Goal: Task Accomplishment & Management: Use online tool/utility

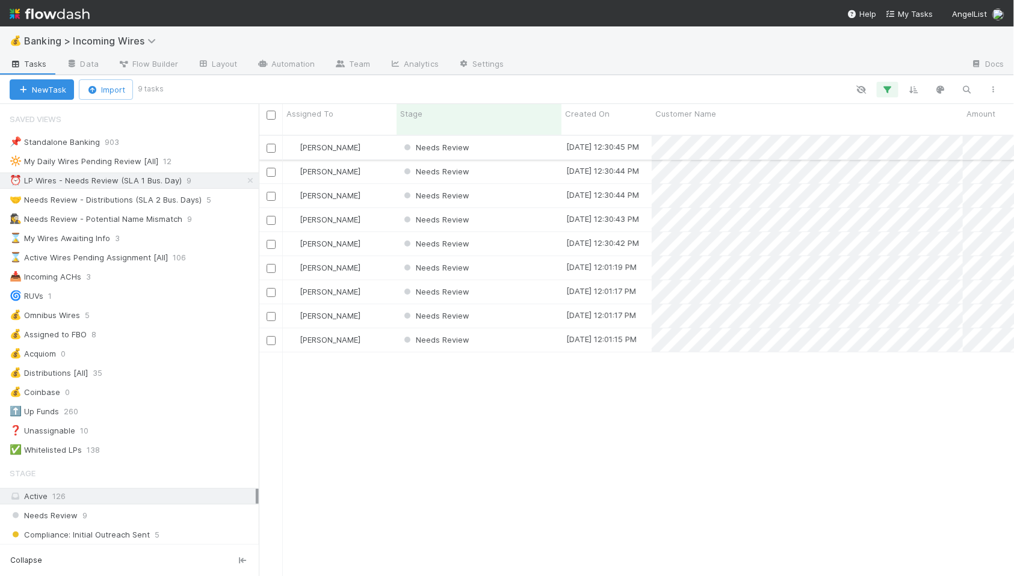
click at [529, 136] on div "Needs Review" at bounding box center [479, 147] width 165 height 23
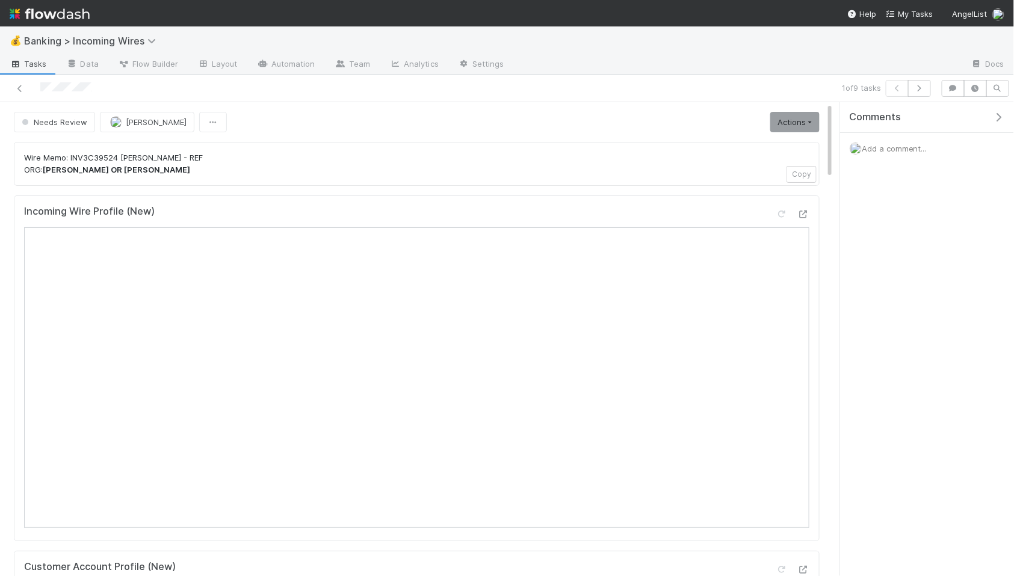
scroll to position [2, 0]
click at [919, 92] on button "button" at bounding box center [919, 88] width 23 height 17
click at [919, 93] on button "button" at bounding box center [919, 88] width 23 height 17
click at [924, 92] on button "button" at bounding box center [919, 88] width 23 height 17
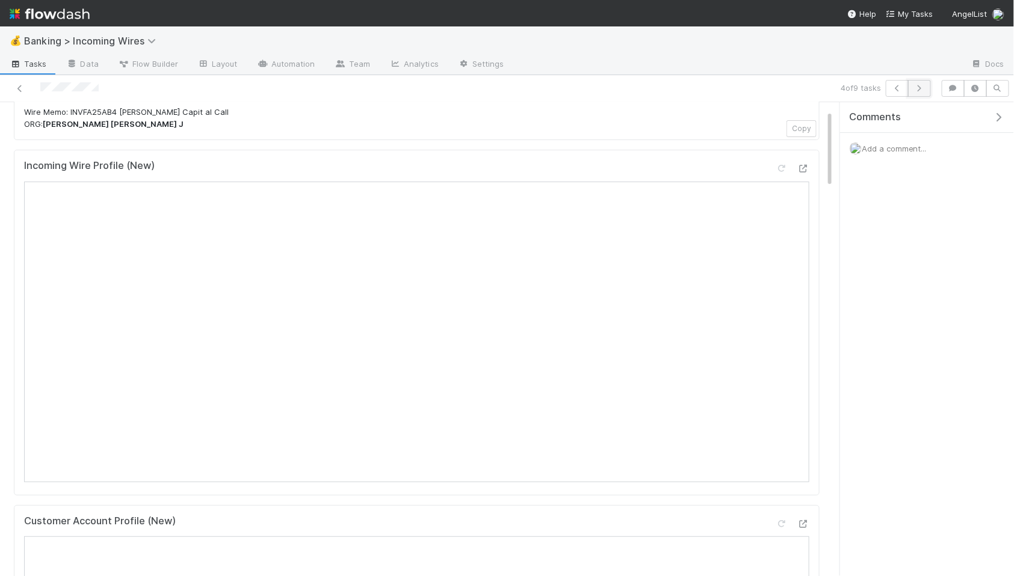
click at [925, 88] on icon "button" at bounding box center [919, 88] width 12 height 7
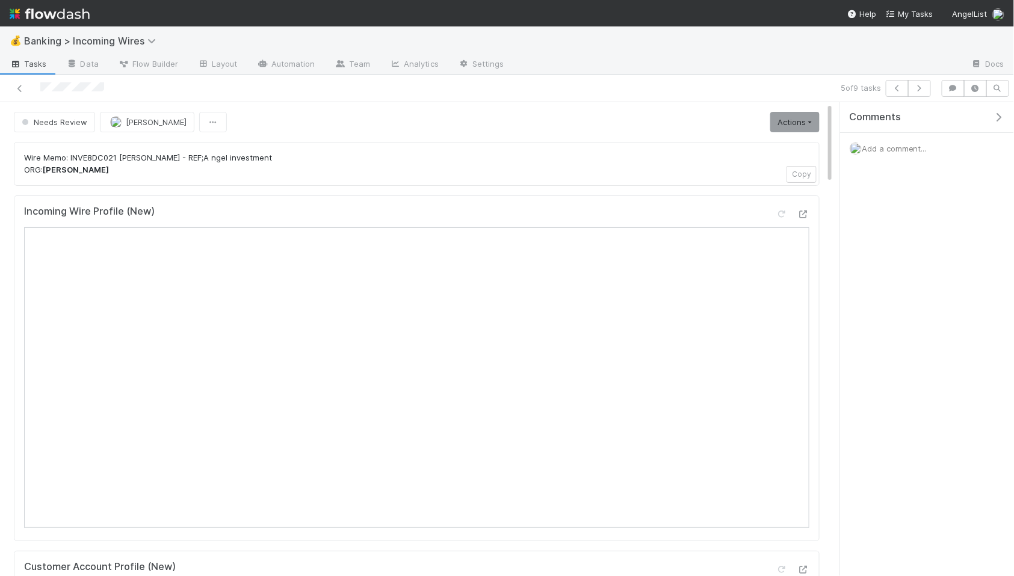
click at [914, 98] on div "5 of 9 tasks" at bounding box center [507, 88] width 1014 height 27
click at [916, 92] on button "button" at bounding box center [919, 88] width 23 height 17
click at [919, 86] on icon "button" at bounding box center [919, 88] width 12 height 7
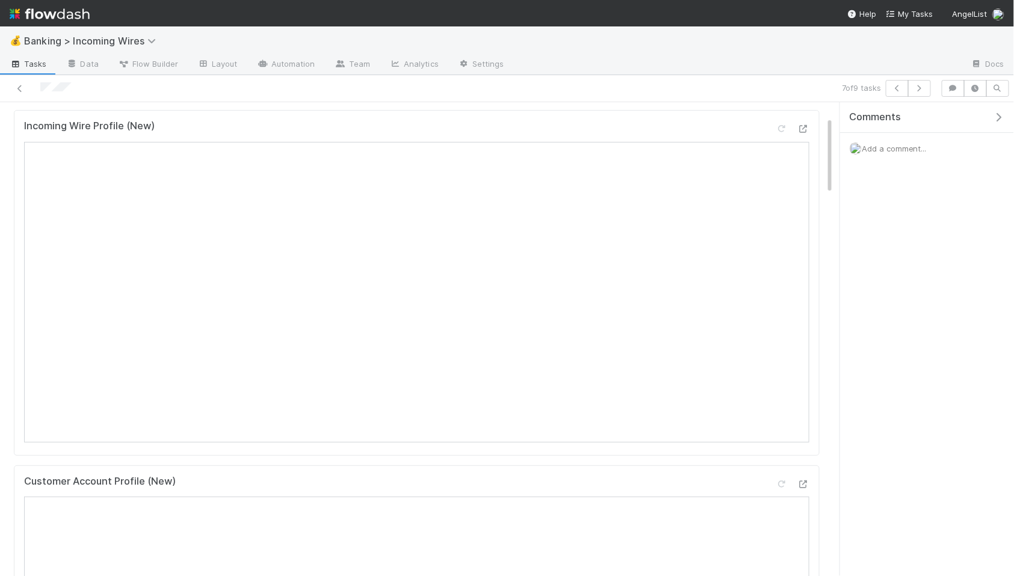
scroll to position [87, 0]
click at [924, 88] on icon "button" at bounding box center [919, 88] width 12 height 7
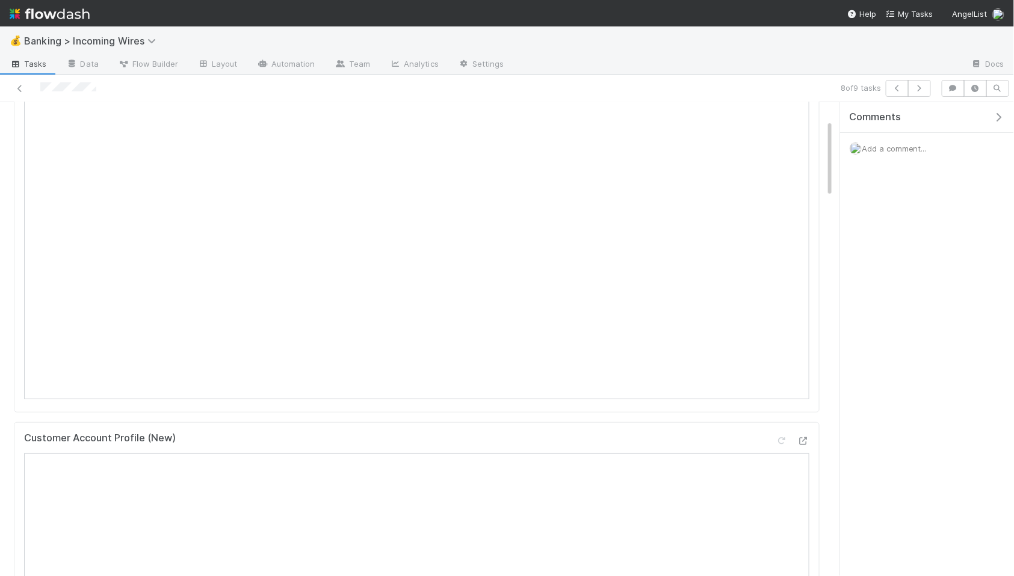
scroll to position [82, 0]
click at [924, 85] on icon "button" at bounding box center [919, 88] width 12 height 7
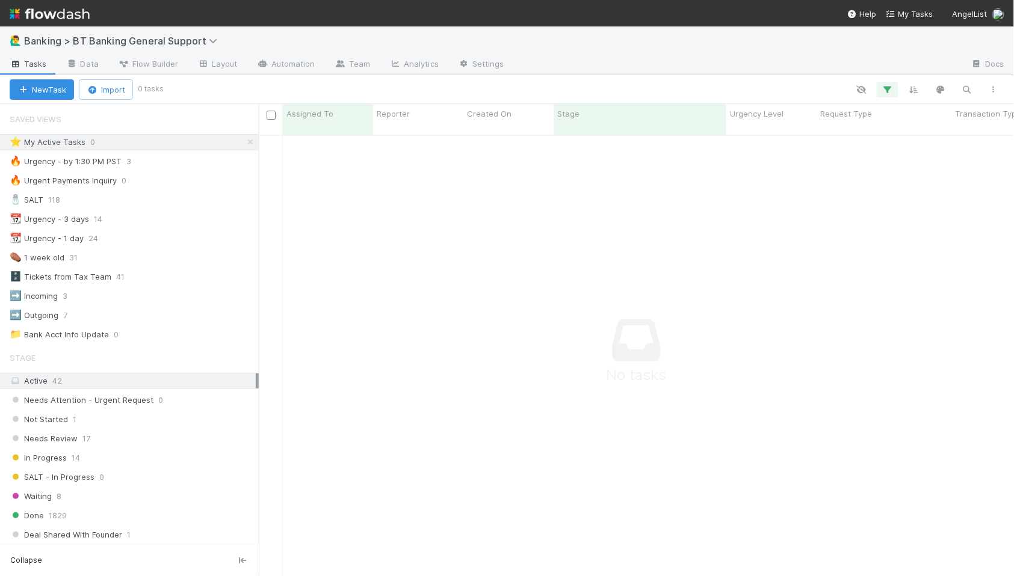
scroll to position [452, 755]
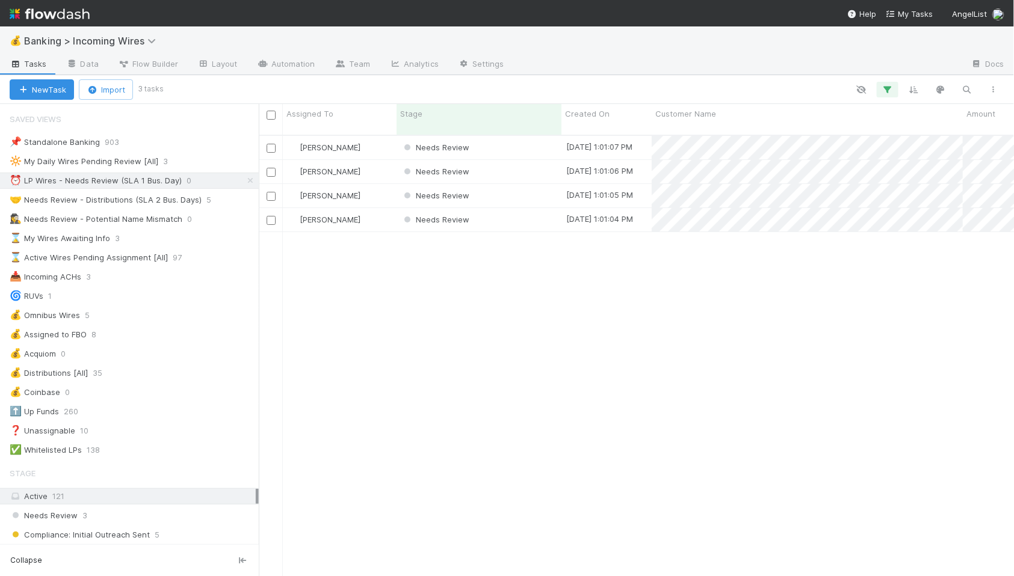
scroll to position [452, 755]
click at [501, 141] on div "Needs Review" at bounding box center [479, 147] width 165 height 23
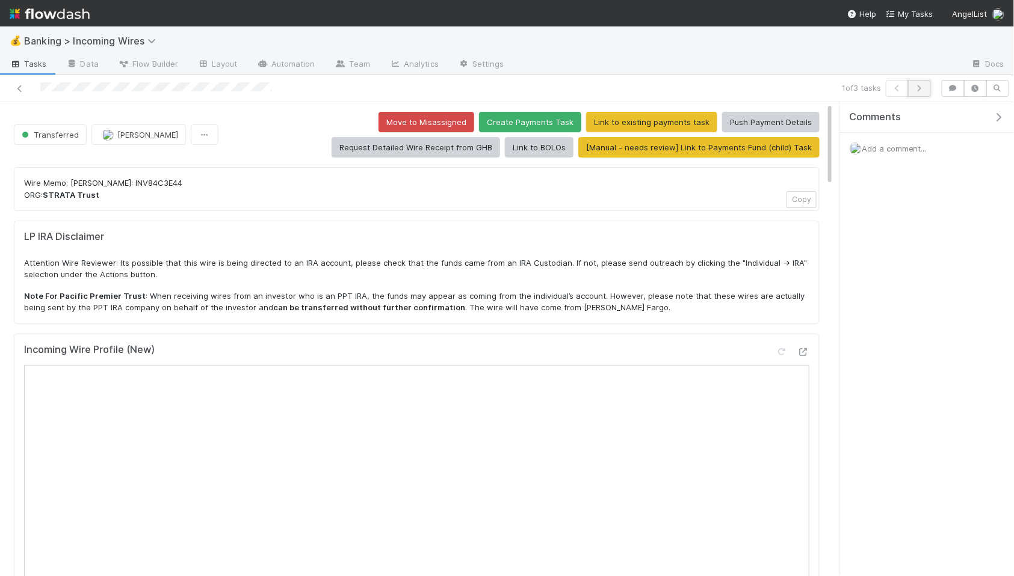
click at [918, 87] on icon "button" at bounding box center [919, 88] width 12 height 7
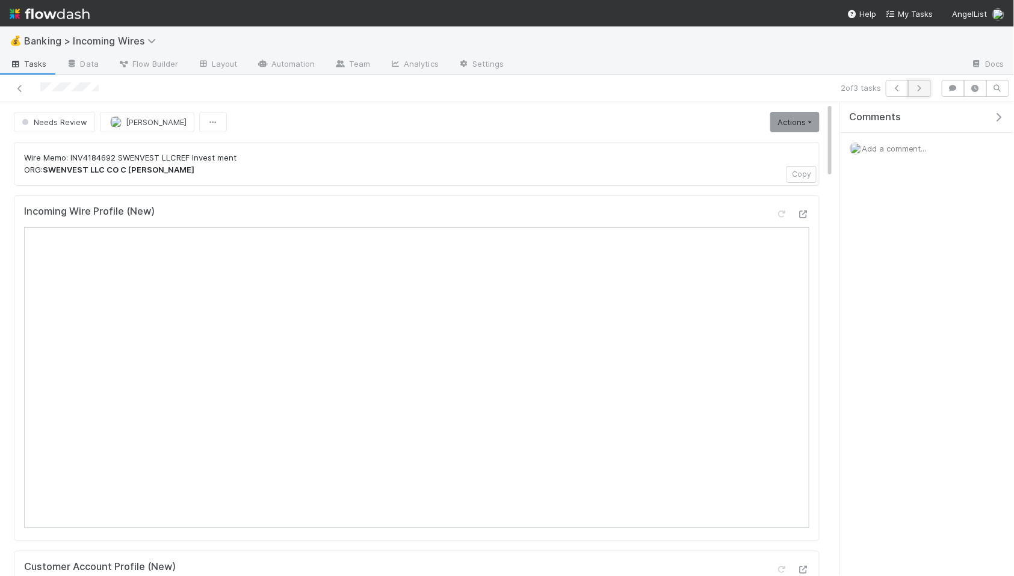
click at [921, 85] on icon "button" at bounding box center [919, 88] width 12 height 7
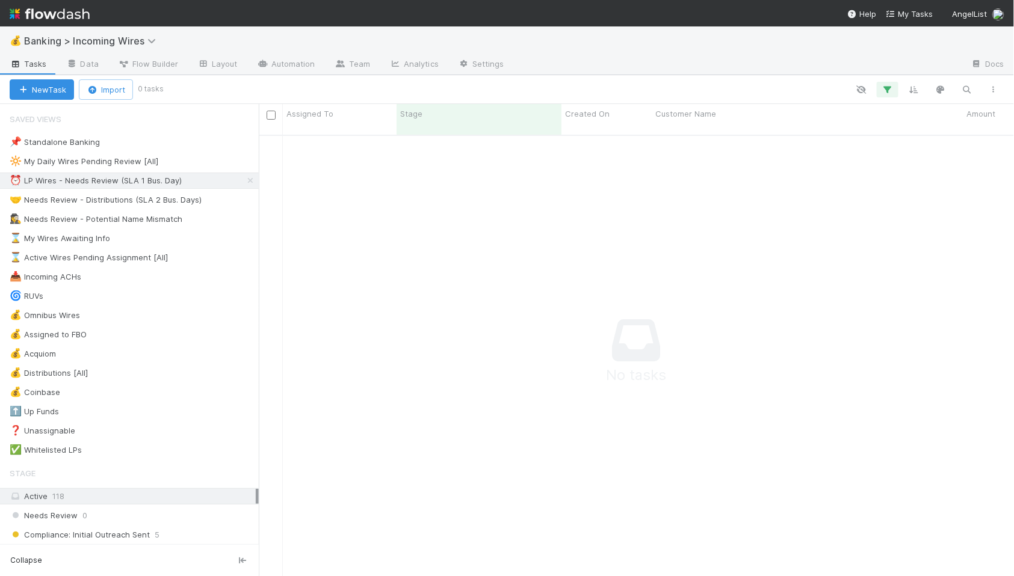
scroll to position [452, 755]
click at [144, 199] on div "🤝 Needs Review - Distributions (SLA 2 Bus. Days)" at bounding box center [106, 200] width 192 height 15
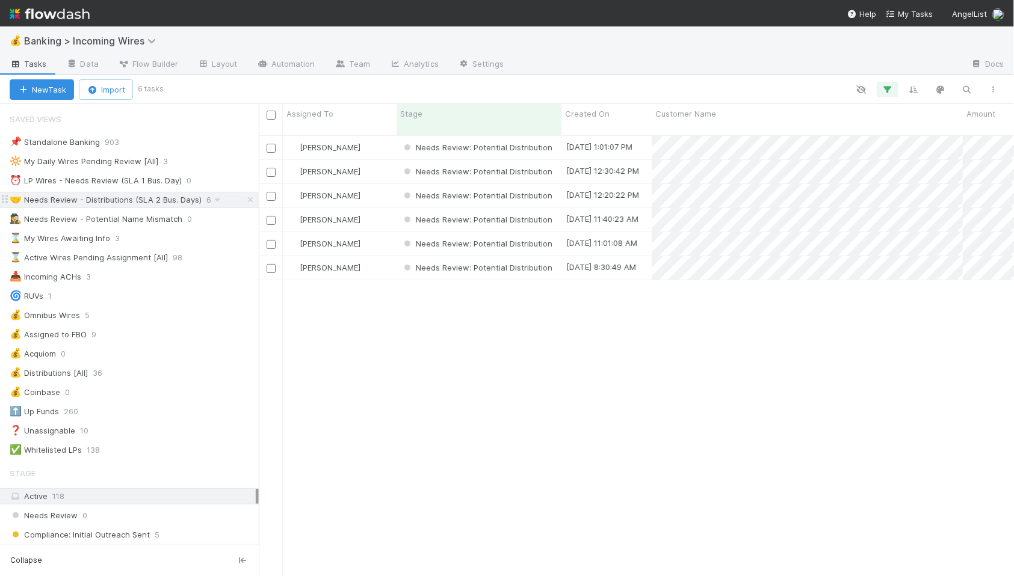
scroll to position [452, 755]
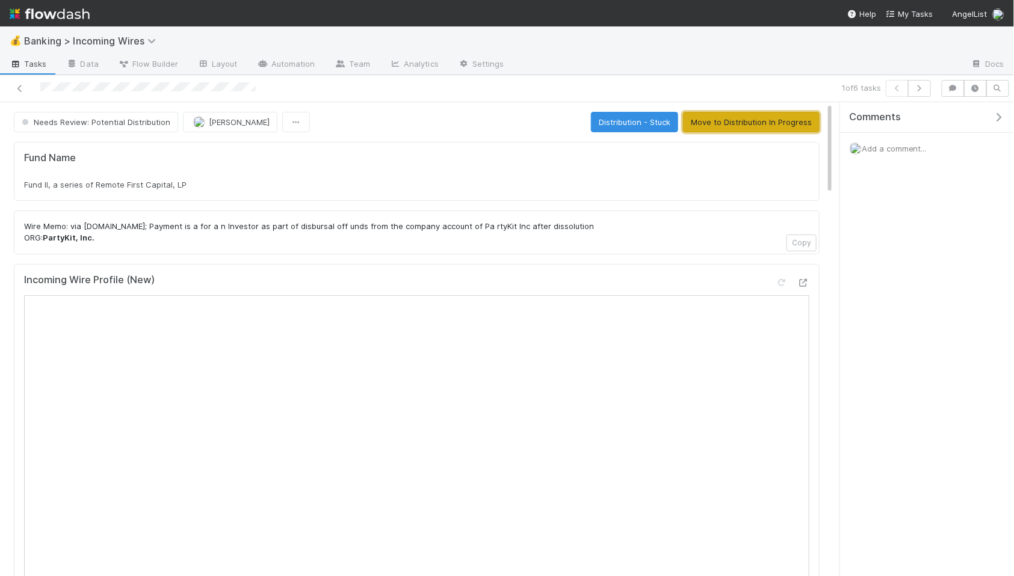
click at [761, 125] on button "Move to Distribution In Progress" at bounding box center [751, 122] width 137 height 20
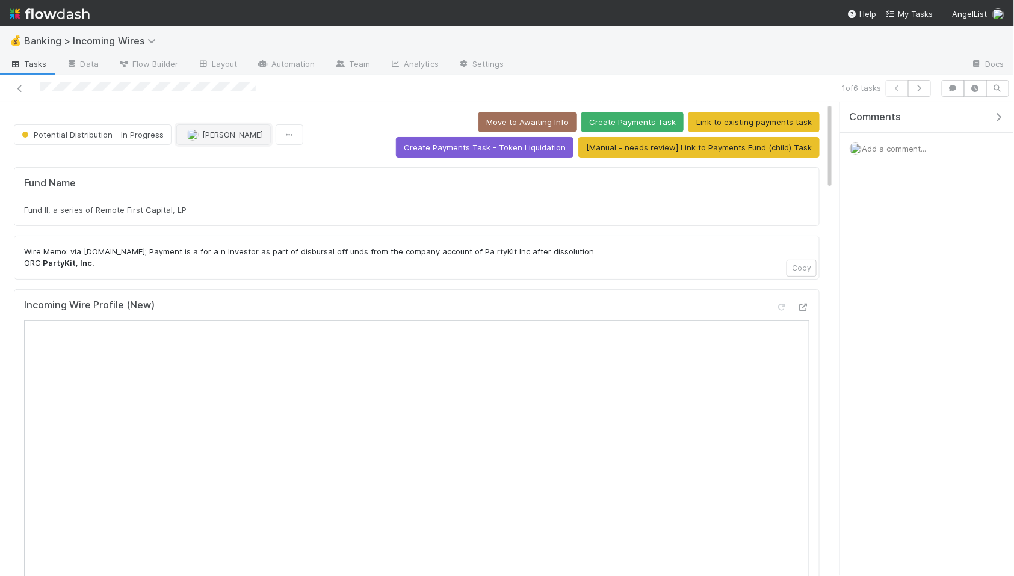
click at [211, 136] on span "[PERSON_NAME]" at bounding box center [232, 135] width 61 height 10
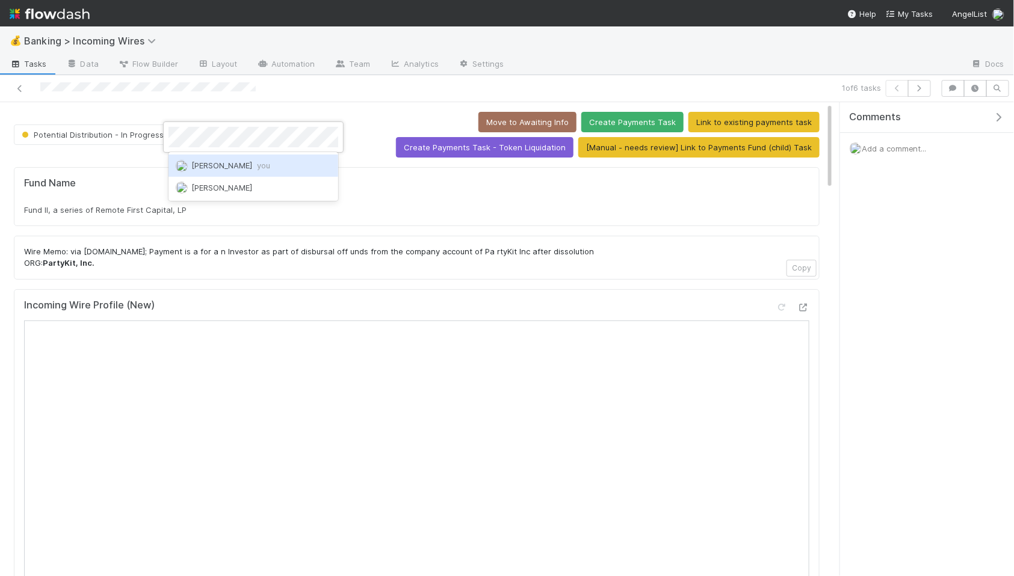
click at [224, 166] on span "Nate Eisenstein you" at bounding box center [230, 166] width 79 height 10
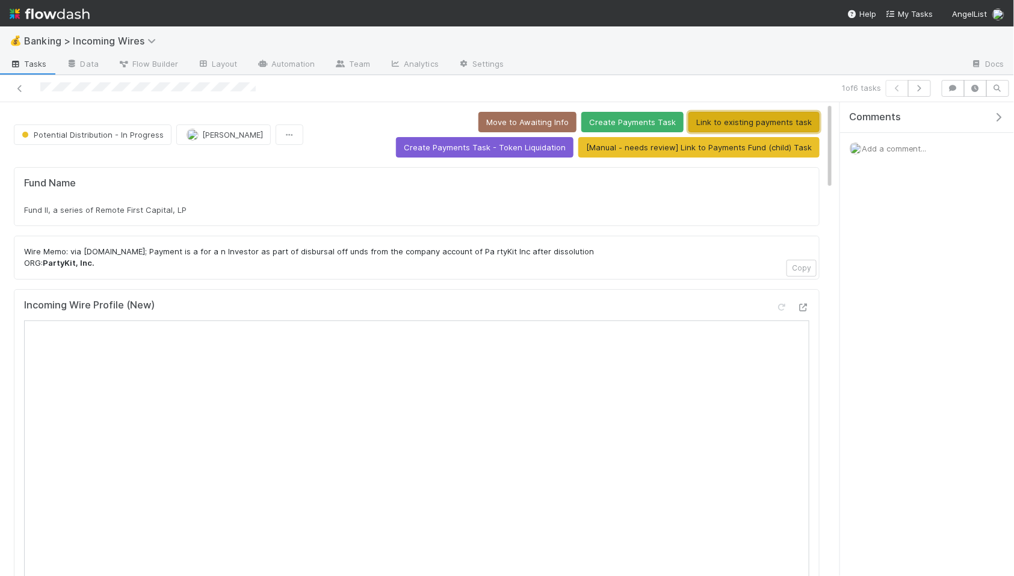
click at [688, 122] on button "Link to existing payments task" at bounding box center [753, 122] width 131 height 20
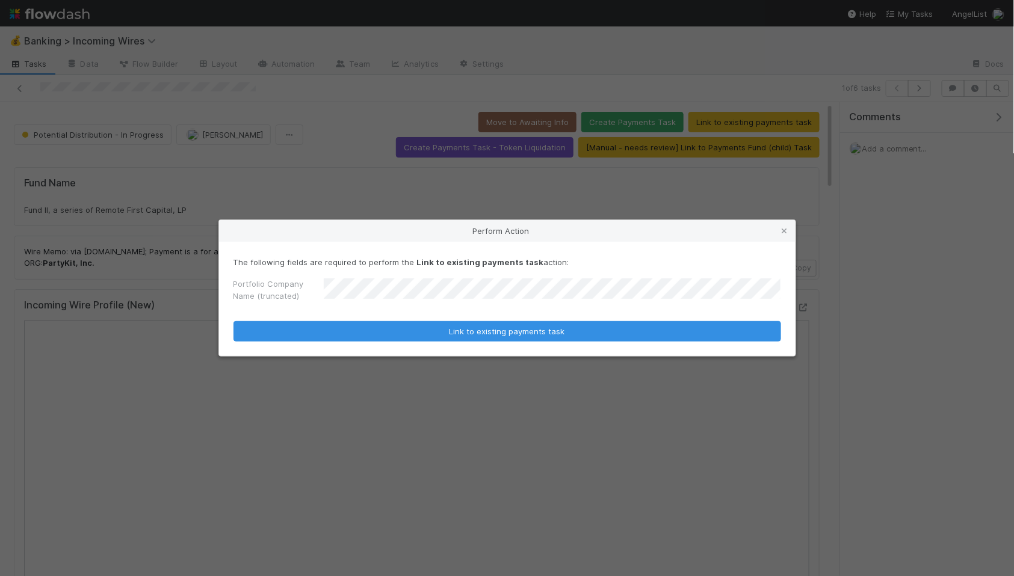
click at [233, 321] on button "Link to existing payments task" at bounding box center [507, 331] width 548 height 20
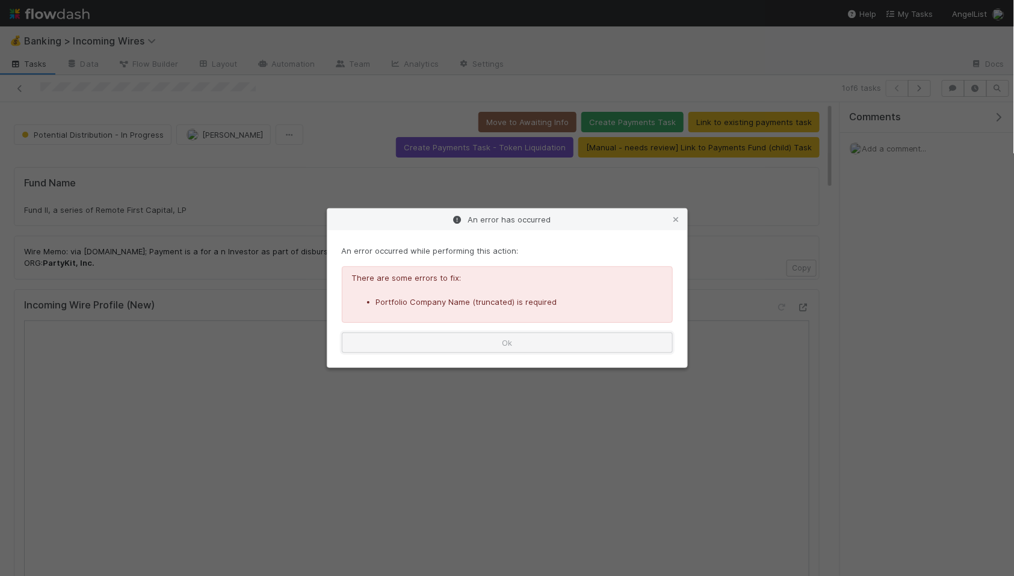
click at [492, 344] on button "Ok" at bounding box center [507, 343] width 331 height 20
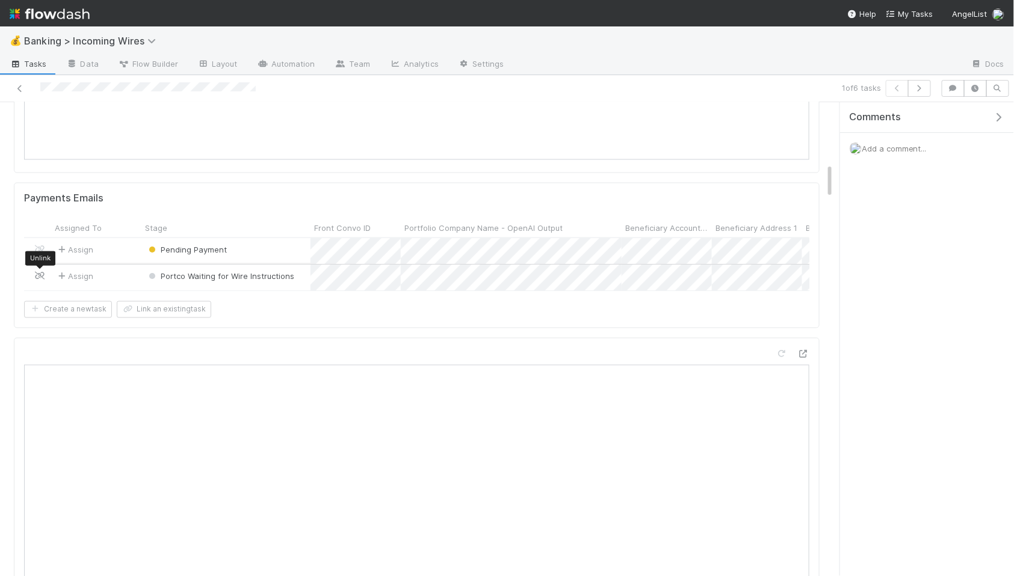
click at [36, 279] on icon at bounding box center [40, 277] width 12 height 8
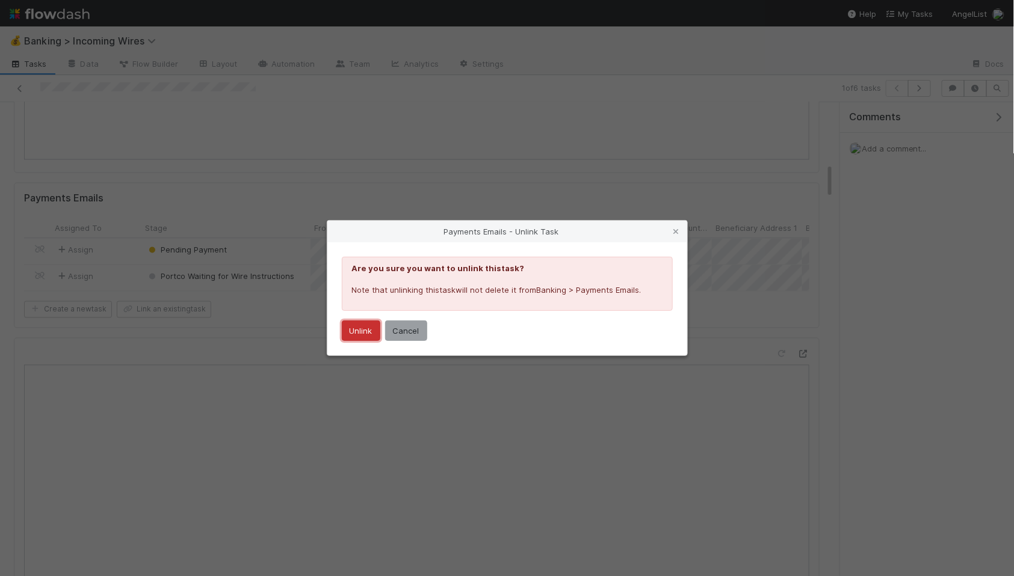
click at [350, 335] on button "Unlink" at bounding box center [361, 331] width 39 height 20
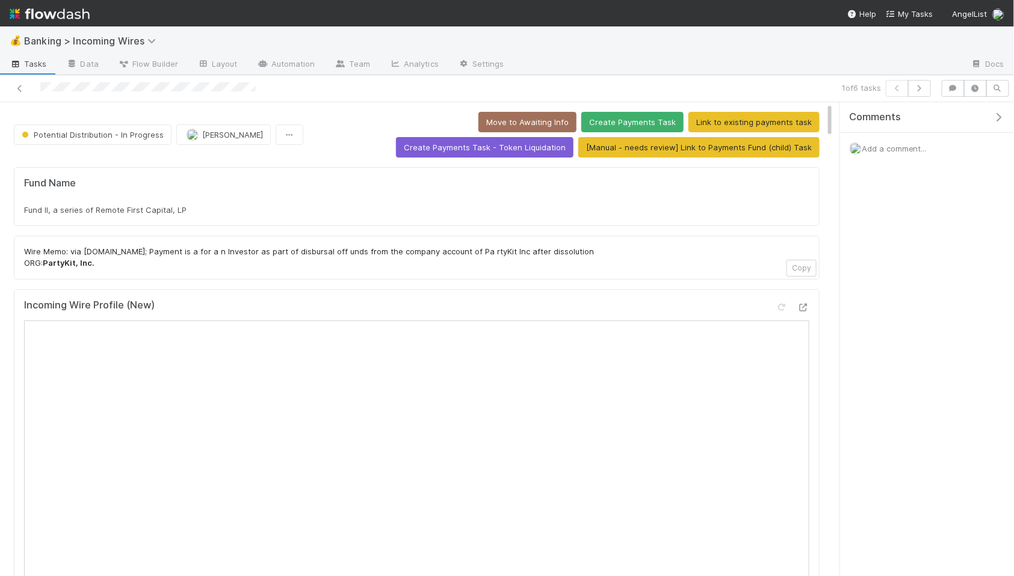
scroll to position [1, 0]
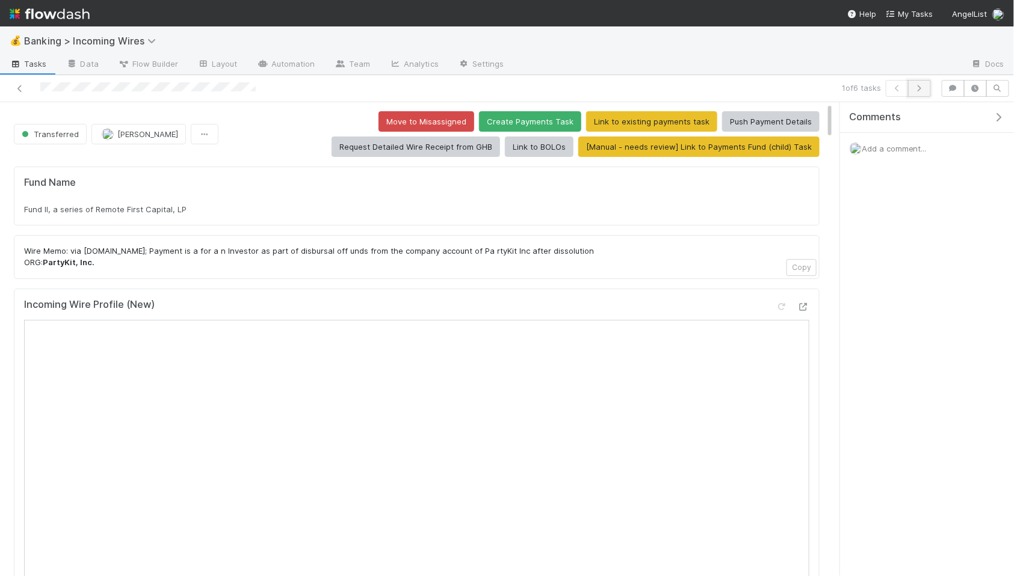
click at [922, 88] on icon "button" at bounding box center [919, 88] width 12 height 7
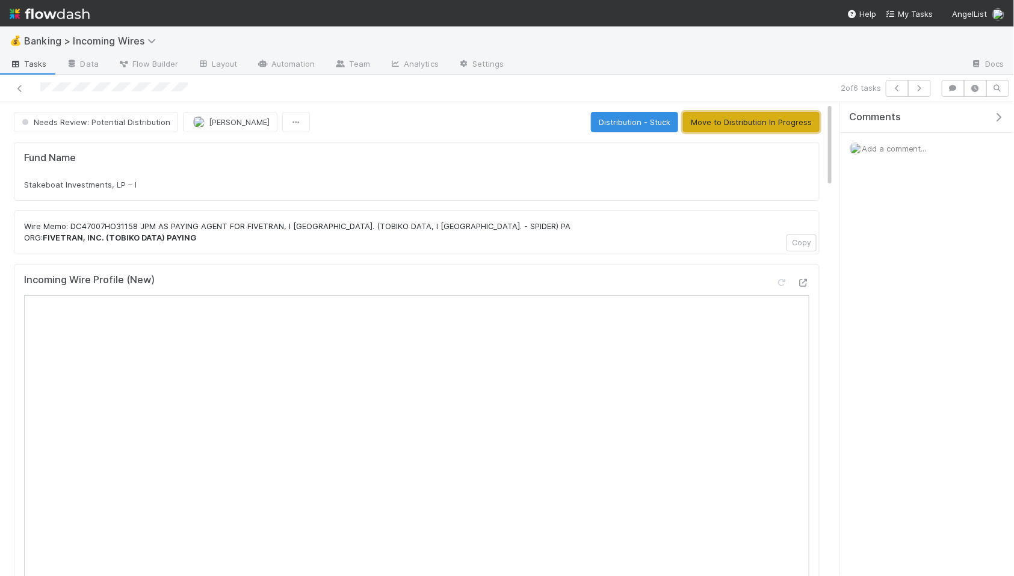
click at [781, 126] on button "Move to Distribution In Progress" at bounding box center [751, 122] width 137 height 20
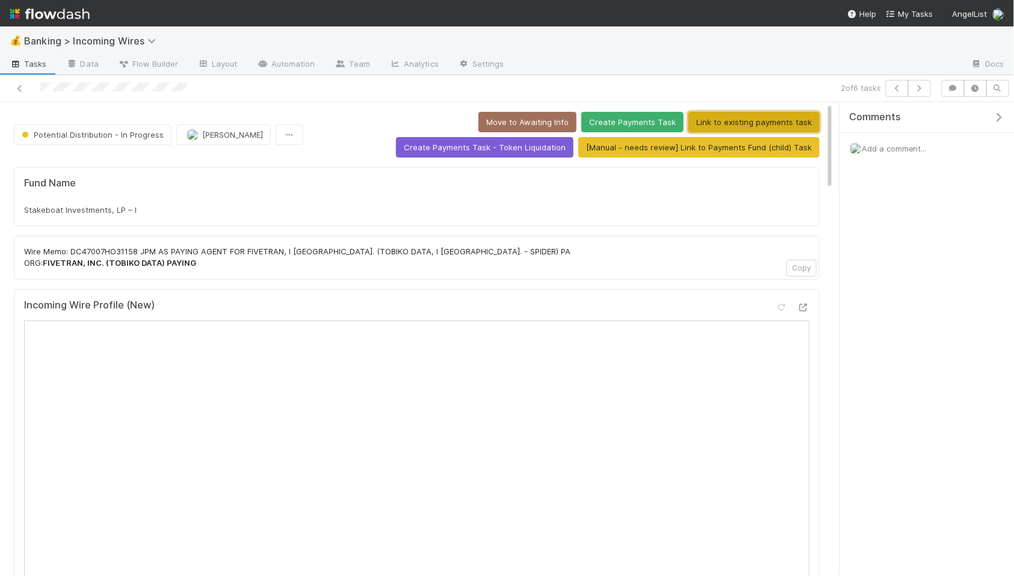
click at [688, 123] on button "Link to existing payments task" at bounding box center [753, 122] width 131 height 20
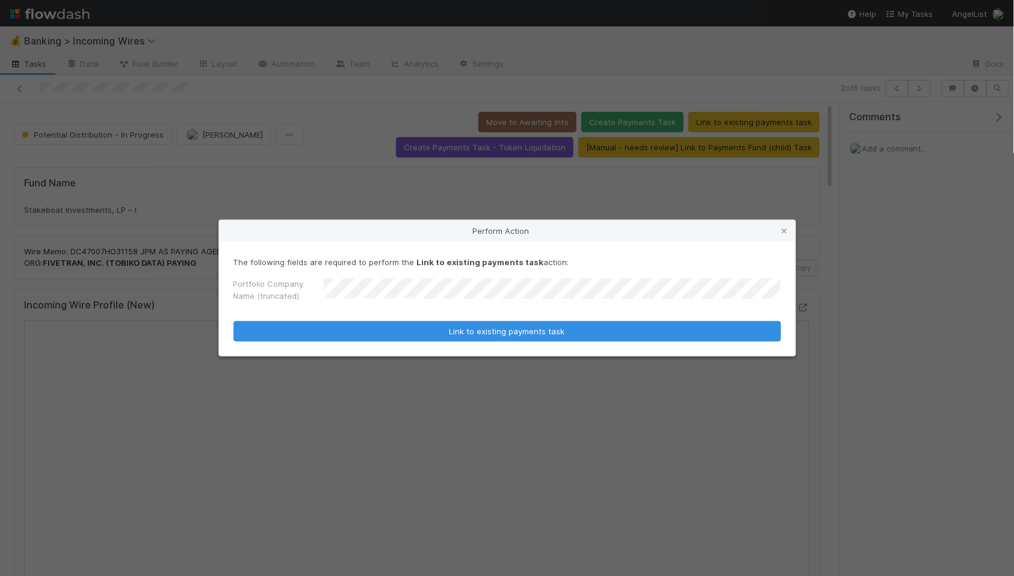
click at [233, 321] on button "Link to existing payments task" at bounding box center [507, 331] width 548 height 20
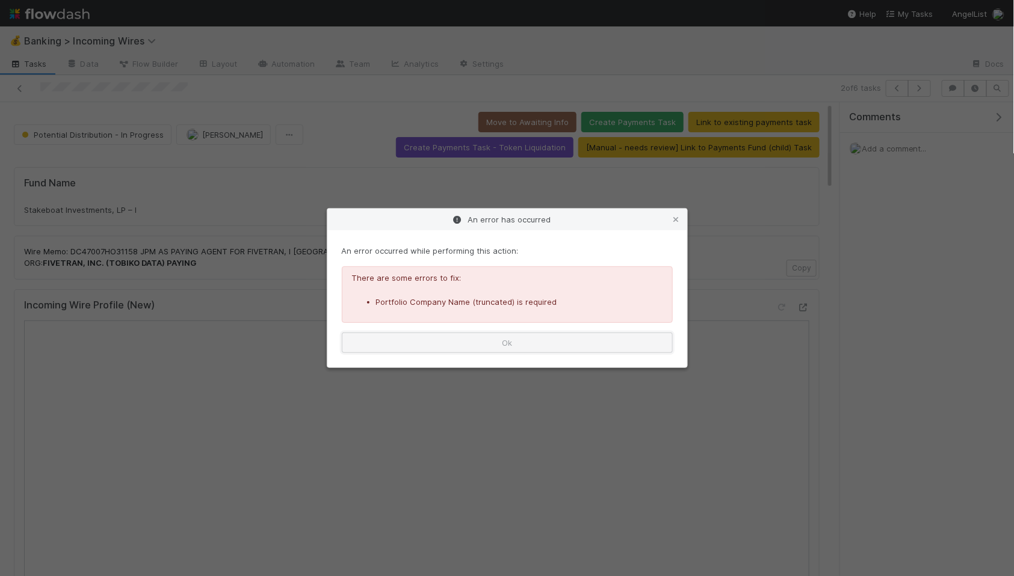
click at [499, 339] on button "Ok" at bounding box center [507, 343] width 331 height 20
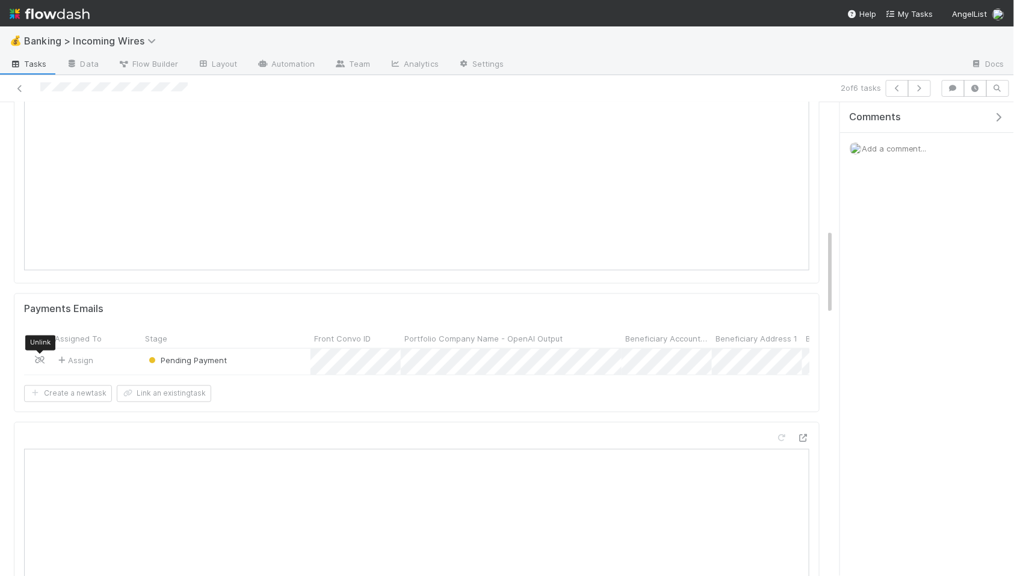
click at [40, 360] on icon at bounding box center [40, 361] width 12 height 8
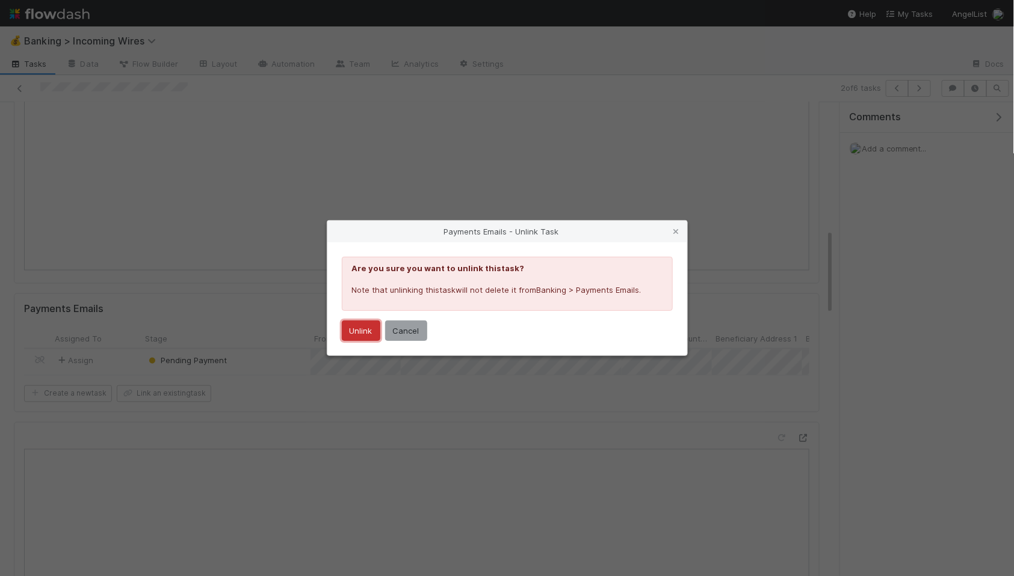
click at [365, 335] on button "Unlink" at bounding box center [361, 331] width 39 height 20
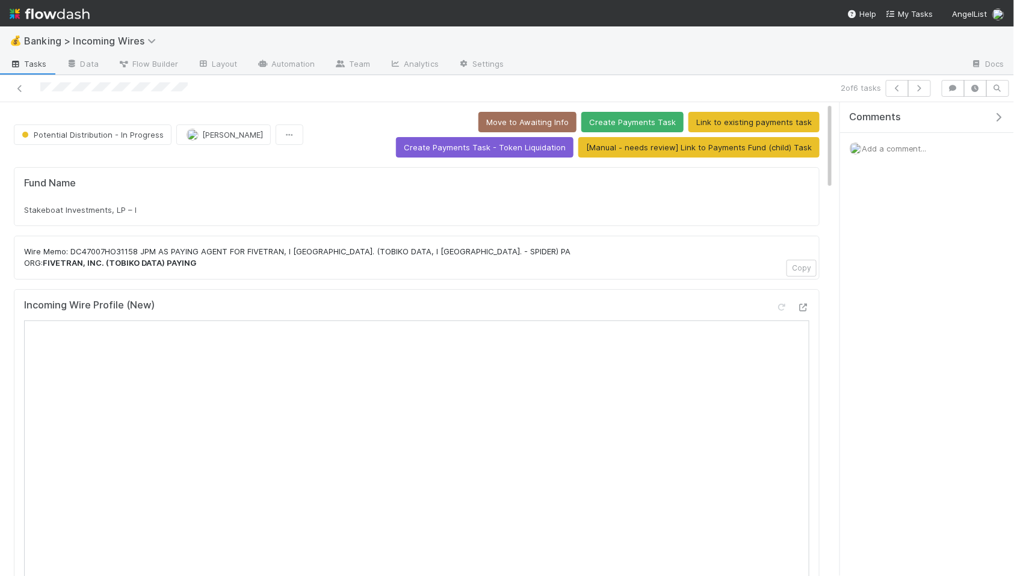
click at [146, 206] on div "Stakeboat Investments, LP – I" at bounding box center [416, 210] width 785 height 12
copy div "Stakeboat Investments, LP – I"
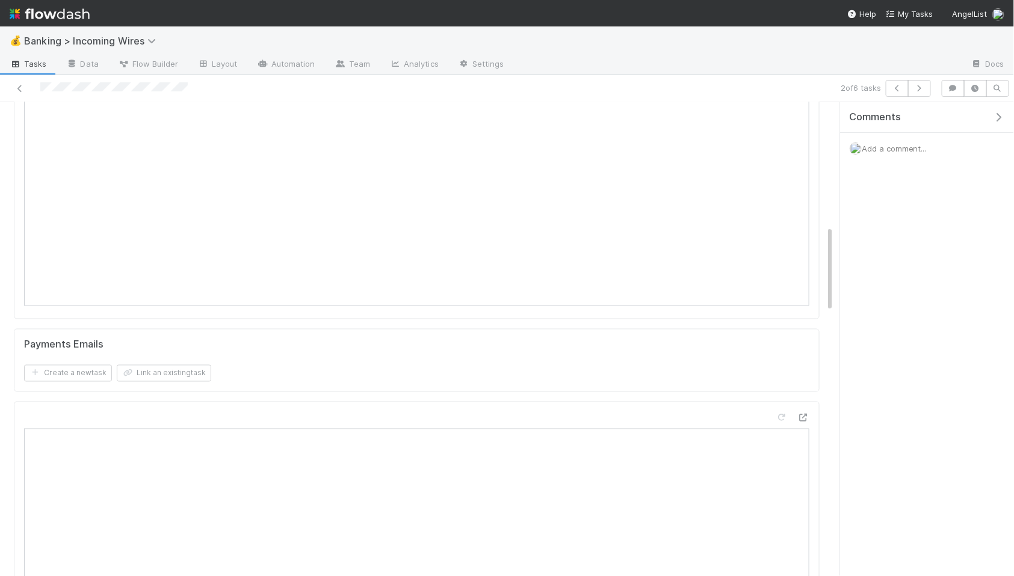
scroll to position [795, 0]
click at [153, 238] on form "Payments Emails Create a new task Link an existing task" at bounding box center [416, 236] width 785 height 43
click at [160, 252] on button "Link an existing task" at bounding box center [164, 249] width 94 height 17
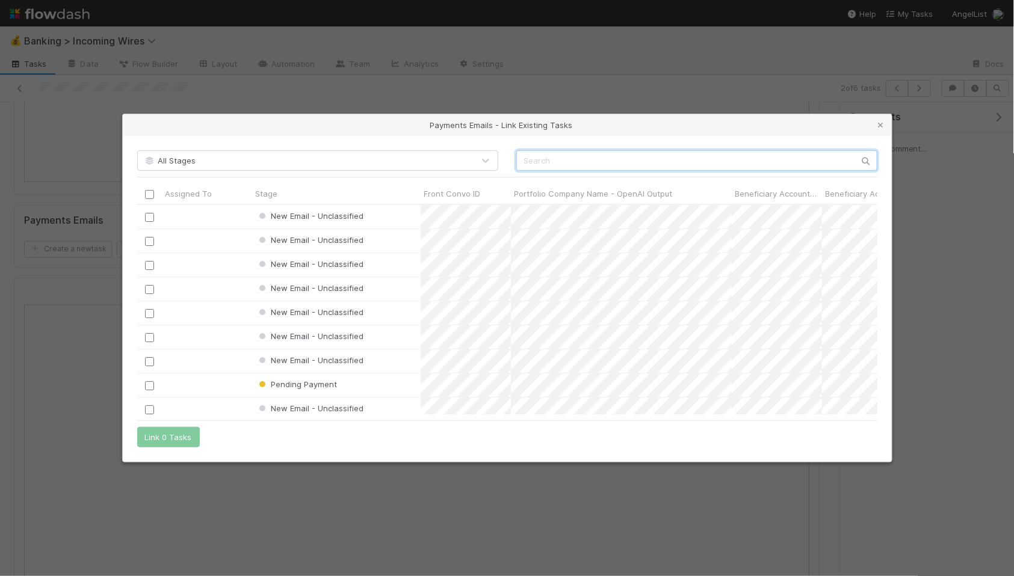
click at [577, 156] on input "text" at bounding box center [696, 160] width 361 height 20
paste input "cnv_qmhcuiv"
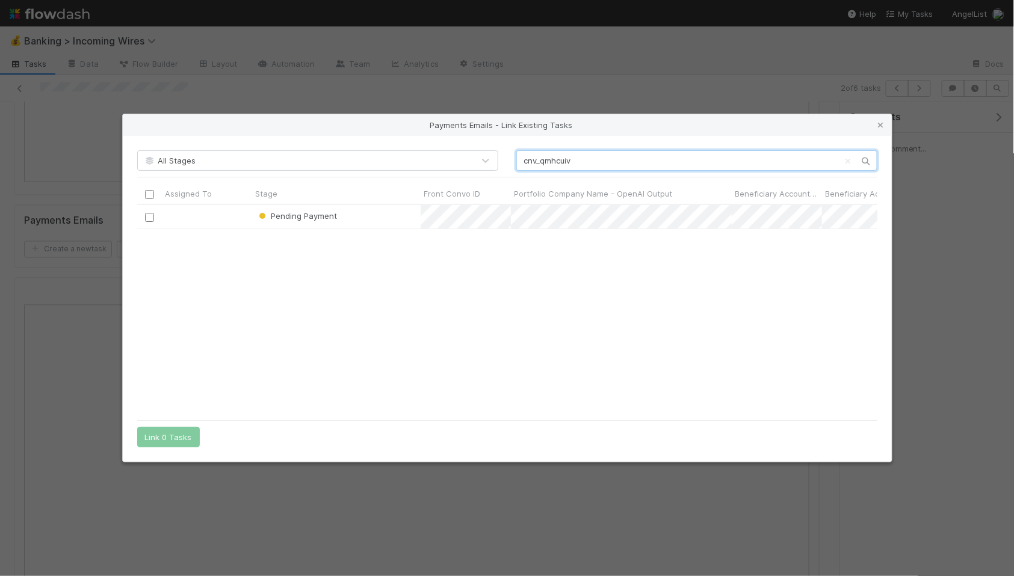
type input "cnv_qmhcuiv"
click at [151, 215] on input "checkbox" at bounding box center [148, 216] width 9 height 9
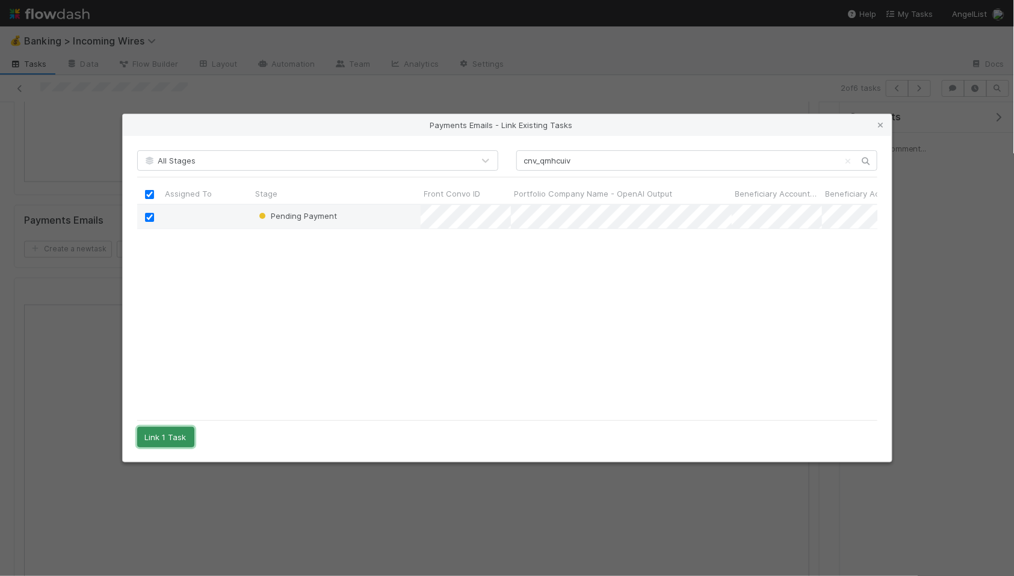
click at [178, 428] on button "Link 1 Task" at bounding box center [165, 437] width 57 height 20
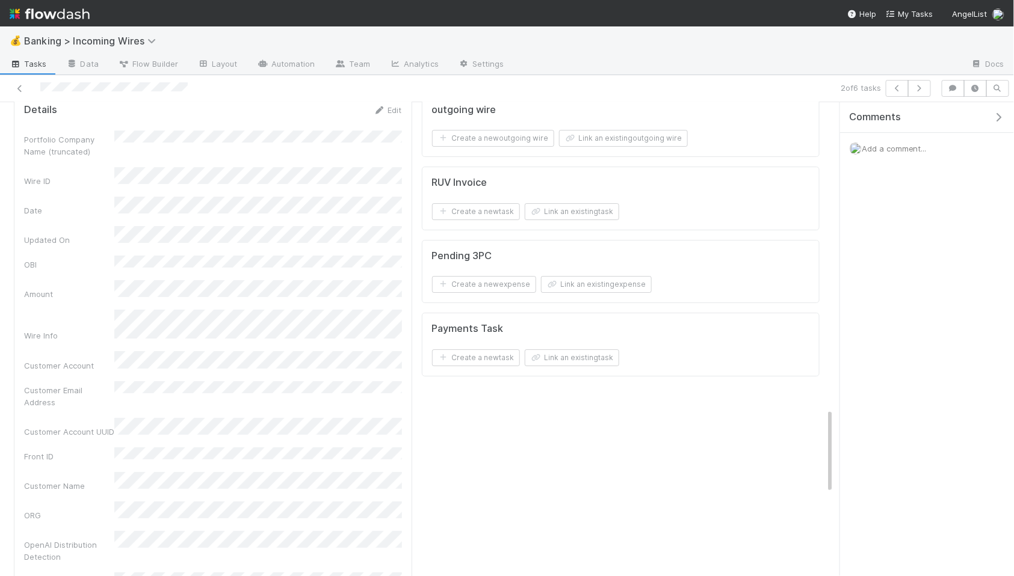
scroll to position [1632, 0]
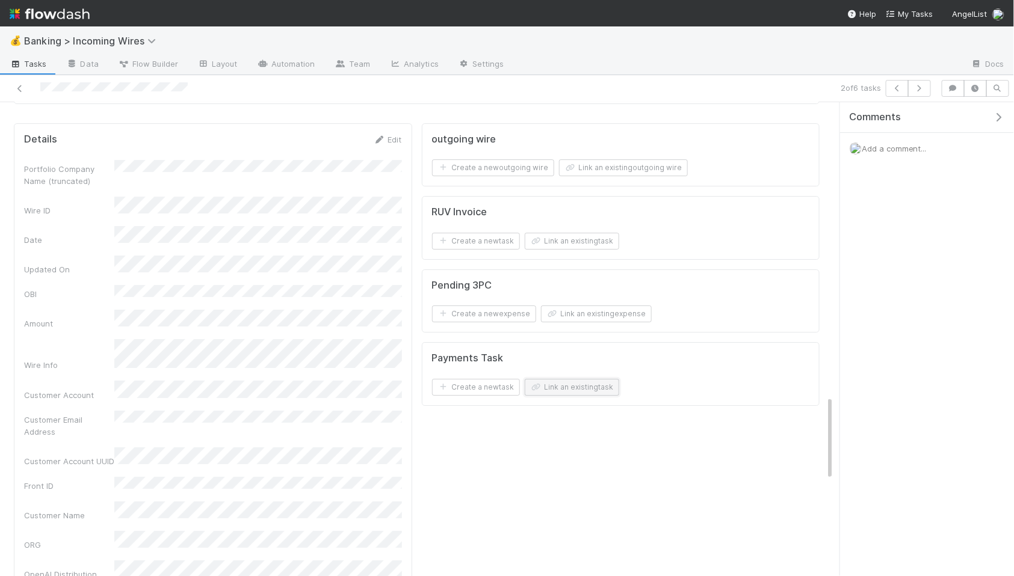
click at [568, 391] on button "Link an existing task" at bounding box center [572, 387] width 94 height 17
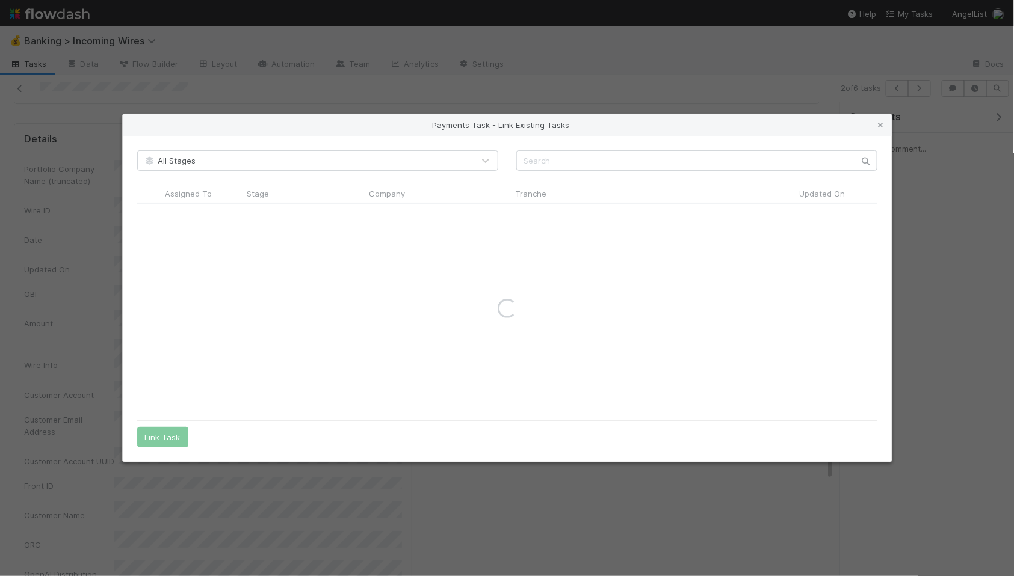
click at [647, 170] on div "All Stages Assigned To Stage Company Tranche Updated On Follow Up Date PCA Sour…" at bounding box center [507, 299] width 769 height 326
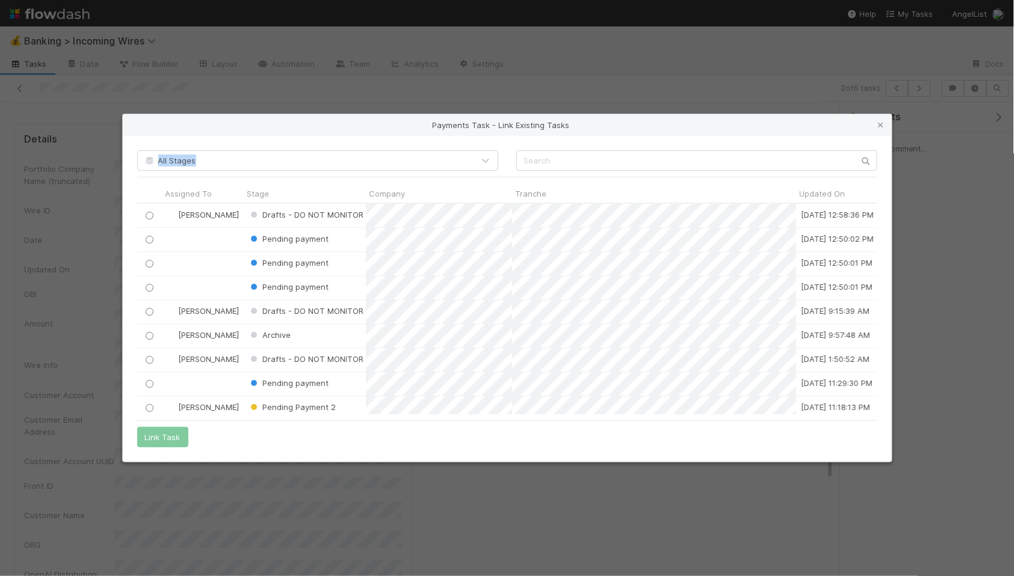
scroll to position [211, 740]
click at [637, 167] on input "text" at bounding box center [696, 160] width 361 height 20
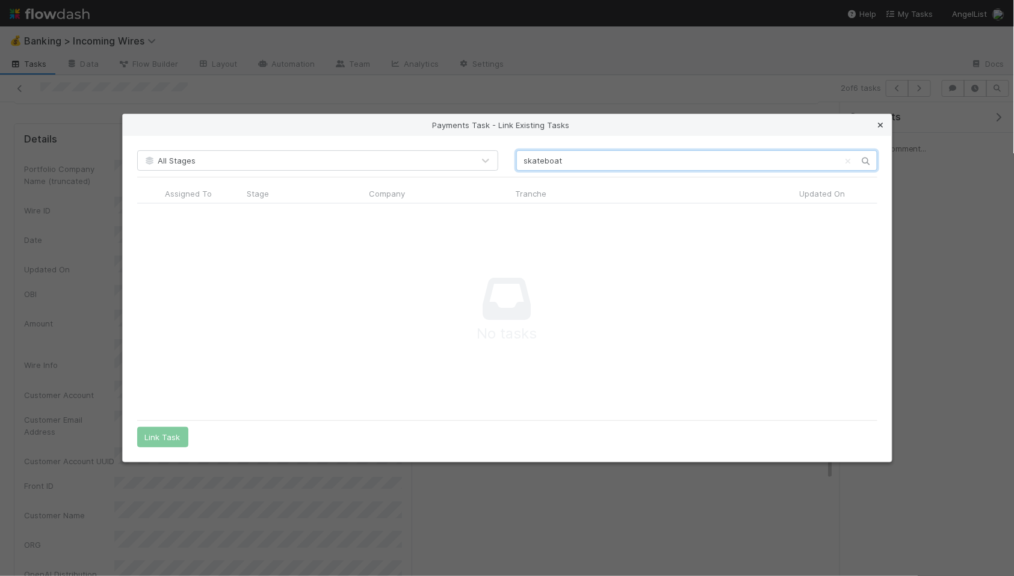
type input "skateboat"
click at [879, 126] on icon at bounding box center [881, 126] width 12 height 8
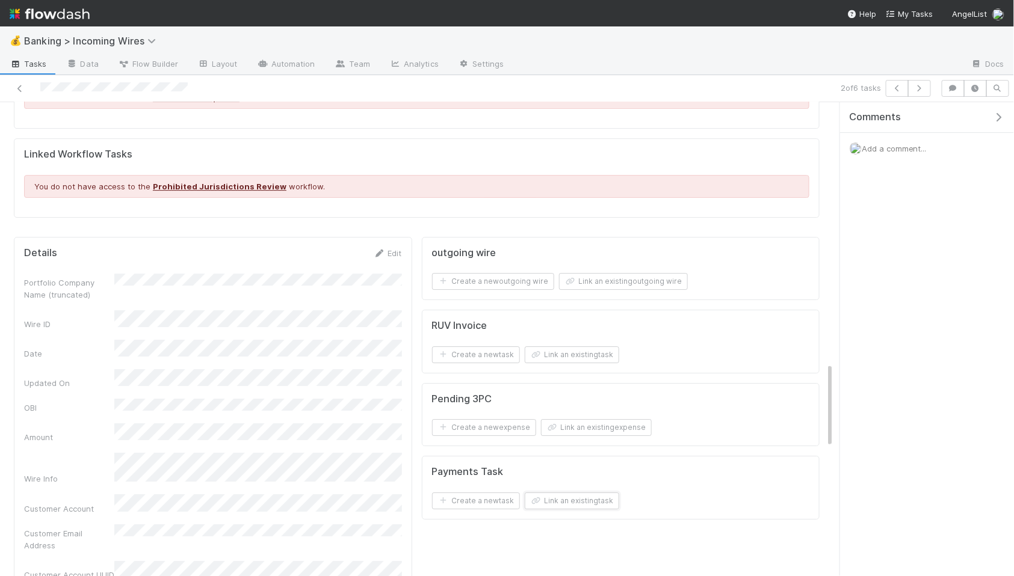
scroll to position [1563, 0]
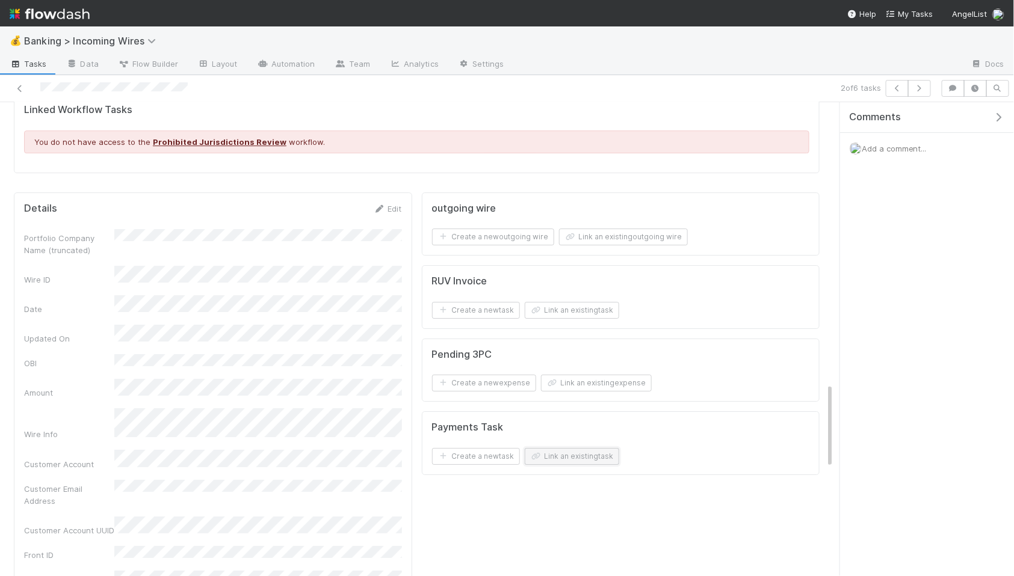
click at [578, 459] on button "Link an existing task" at bounding box center [572, 456] width 94 height 17
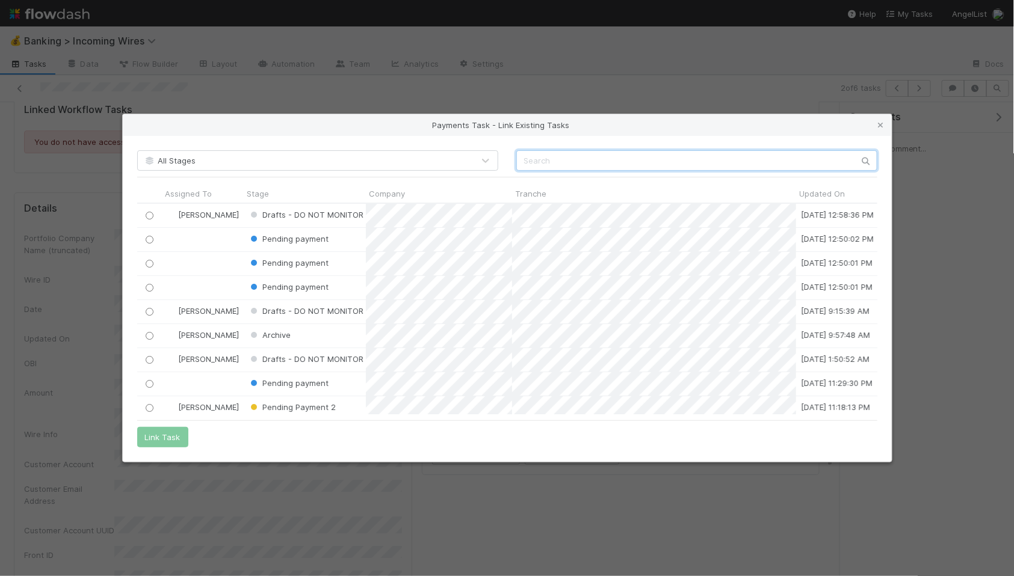
click at [613, 157] on input "text" at bounding box center [696, 160] width 361 height 20
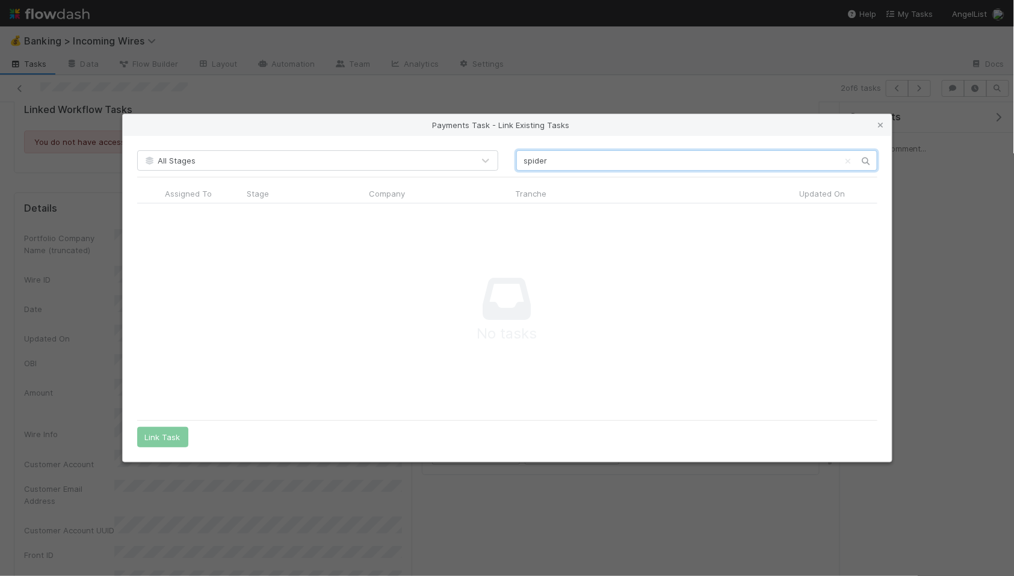
scroll to position [211, 740]
drag, startPoint x: 589, startPoint y: 158, endPoint x: 472, endPoint y: 156, distance: 117.3
click at [472, 156] on div "All Stages spider" at bounding box center [507, 160] width 758 height 20
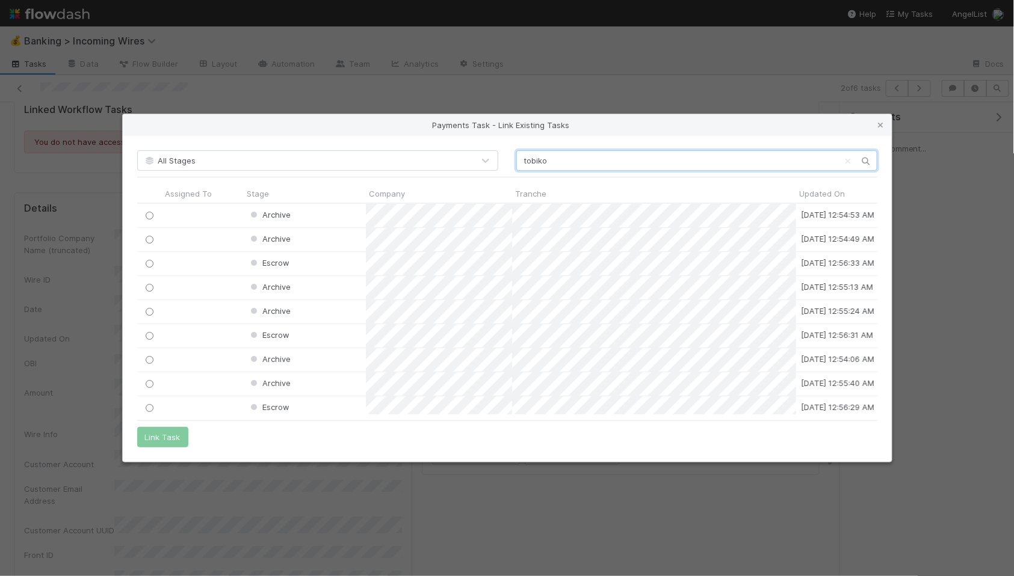
scroll to position [78, 0]
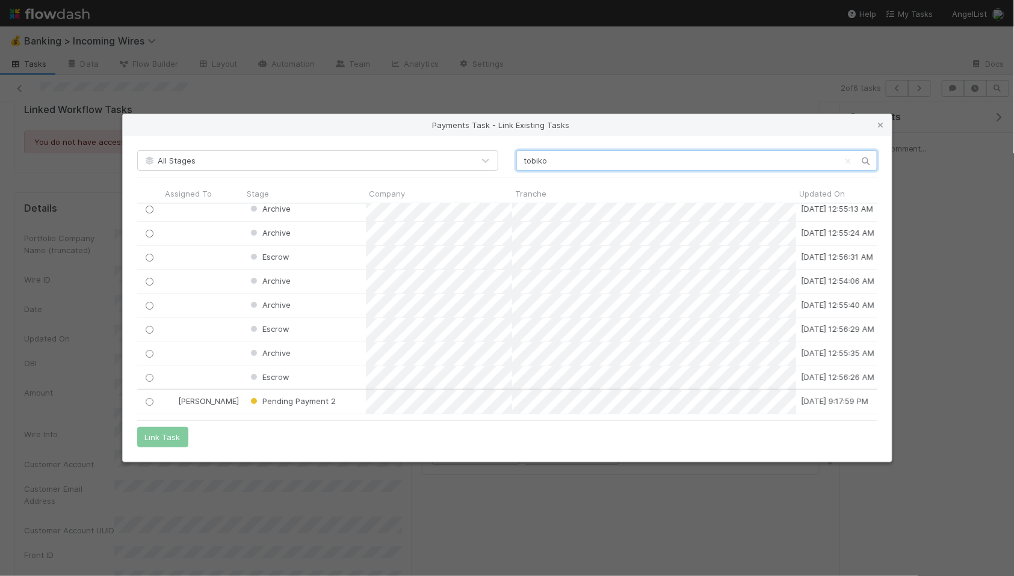
type input "tobiko"
drag, startPoint x: 147, startPoint y: 401, endPoint x: 158, endPoint y: 437, distance: 37.7
click at [147, 401] on input "radio" at bounding box center [149, 402] width 8 height 8
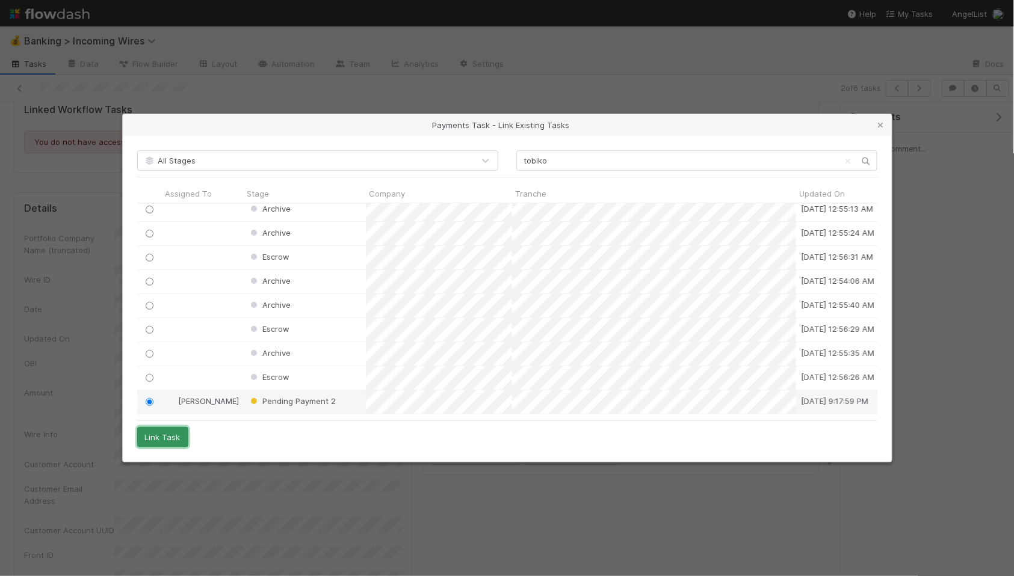
drag, startPoint x: 157, startPoint y: 436, endPoint x: 169, endPoint y: 433, distance: 12.6
click at [157, 436] on button "Link Task" at bounding box center [162, 437] width 51 height 20
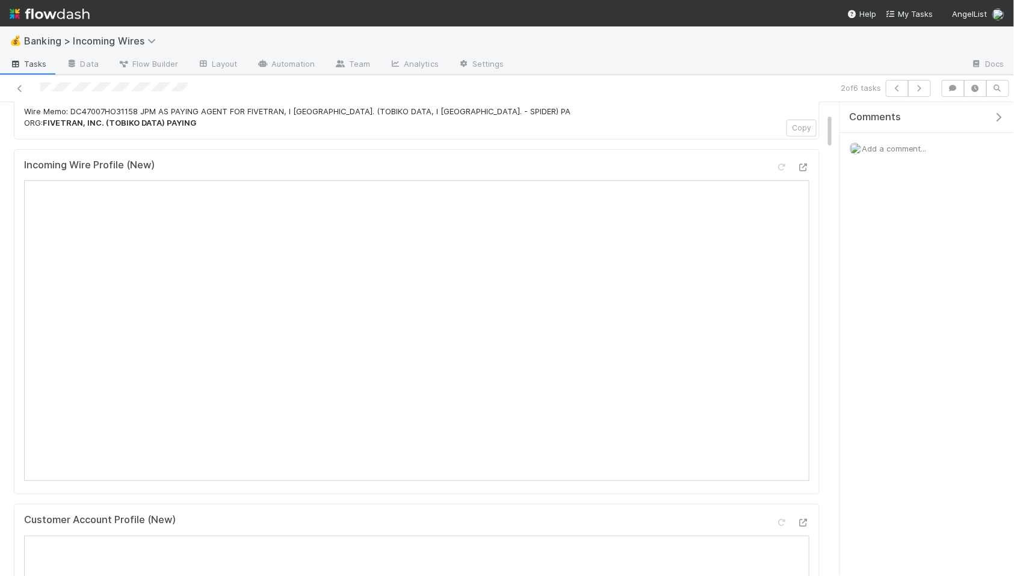
scroll to position [0, 0]
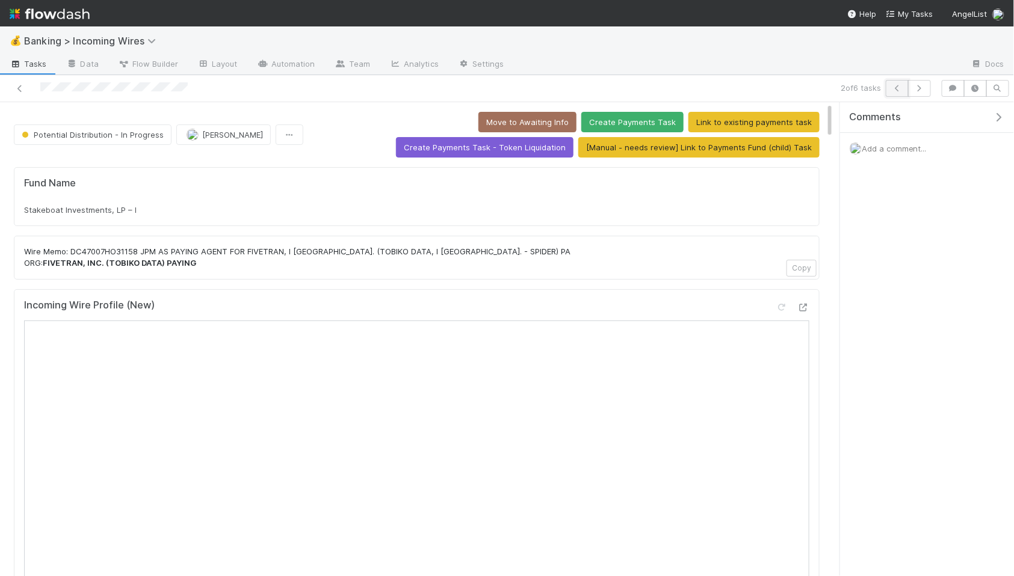
click at [891, 89] on icon "button" at bounding box center [897, 88] width 12 height 7
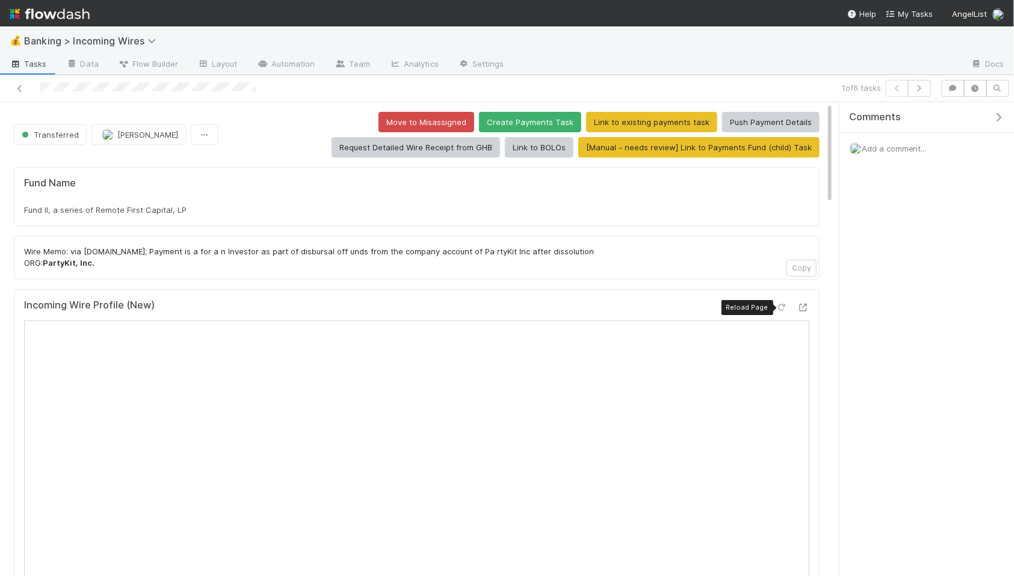
click at [784, 306] on icon at bounding box center [782, 308] width 12 height 8
click at [921, 86] on icon "button" at bounding box center [919, 88] width 12 height 7
click at [919, 87] on icon "button" at bounding box center [919, 88] width 12 height 7
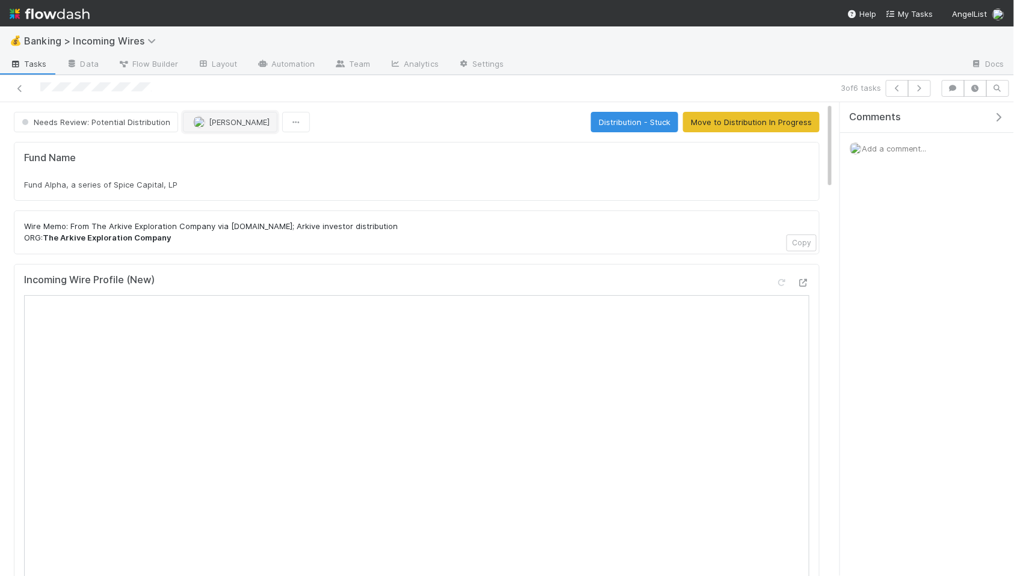
click at [212, 128] on button "[PERSON_NAME]" at bounding box center [230, 122] width 94 height 20
click at [225, 149] on span "Nate Eisenstein you" at bounding box center [238, 153] width 79 height 10
click at [754, 123] on button "Move to Distribution In Progress" at bounding box center [751, 122] width 137 height 20
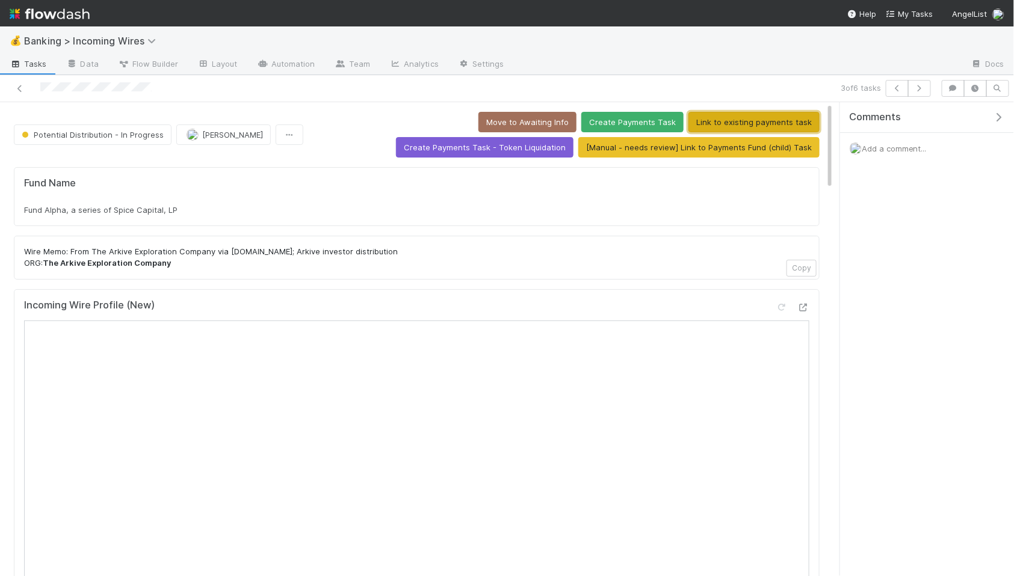
click at [688, 123] on button "Link to existing payments task" at bounding box center [753, 122] width 131 height 20
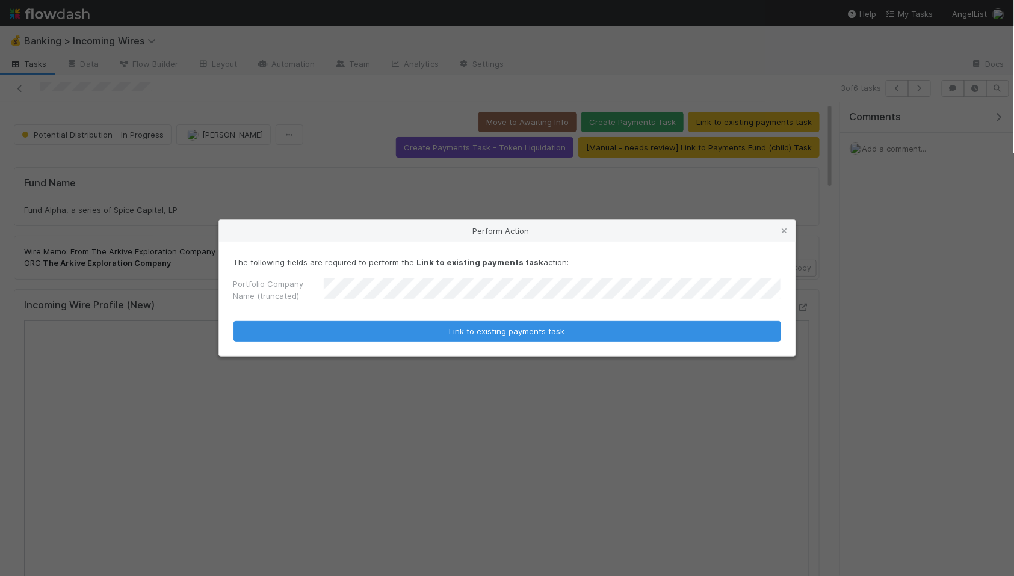
click at [233, 321] on button "Link to existing payments task" at bounding box center [507, 331] width 548 height 20
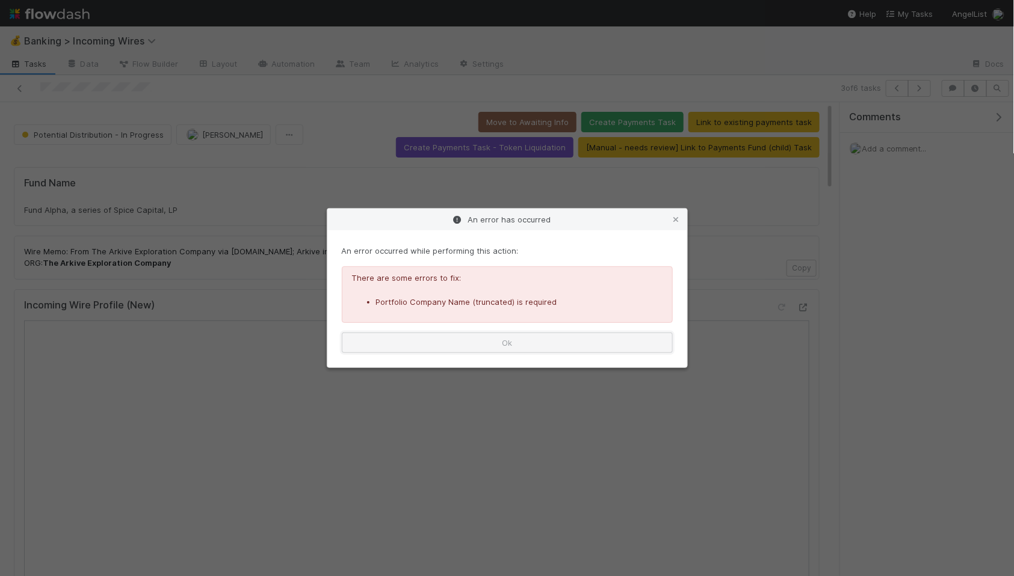
drag, startPoint x: 523, startPoint y: 345, endPoint x: 536, endPoint y: 344, distance: 12.0
click at [536, 344] on button "Ok" at bounding box center [507, 343] width 331 height 20
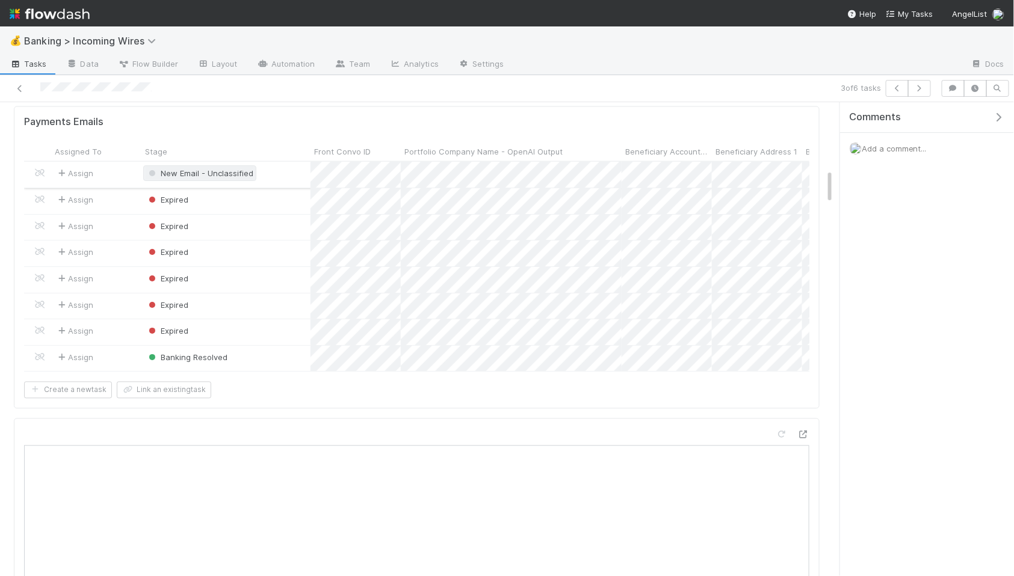
click at [173, 173] on span "New Email - Unclassified" at bounding box center [199, 174] width 107 height 10
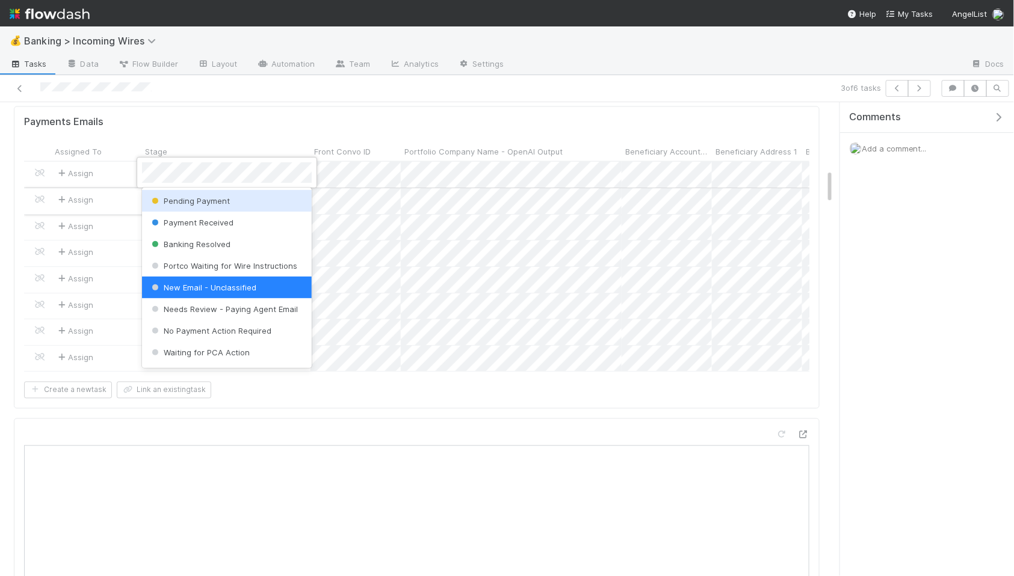
drag, startPoint x: 211, startPoint y: 203, endPoint x: 157, endPoint y: 199, distance: 53.8
click at [211, 203] on span "Pending Payment" at bounding box center [189, 201] width 81 height 10
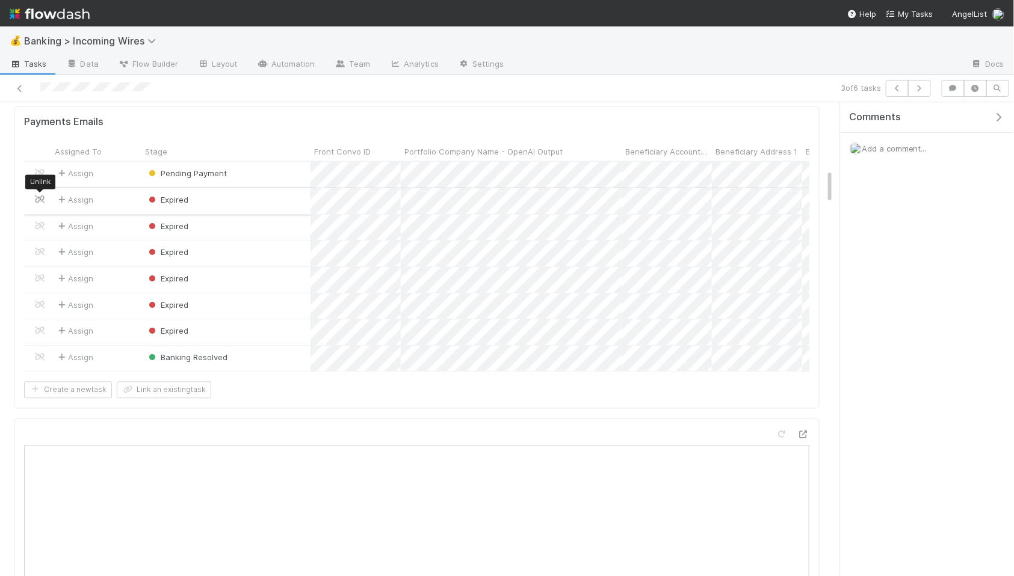
click at [39, 199] on icon at bounding box center [40, 200] width 12 height 8
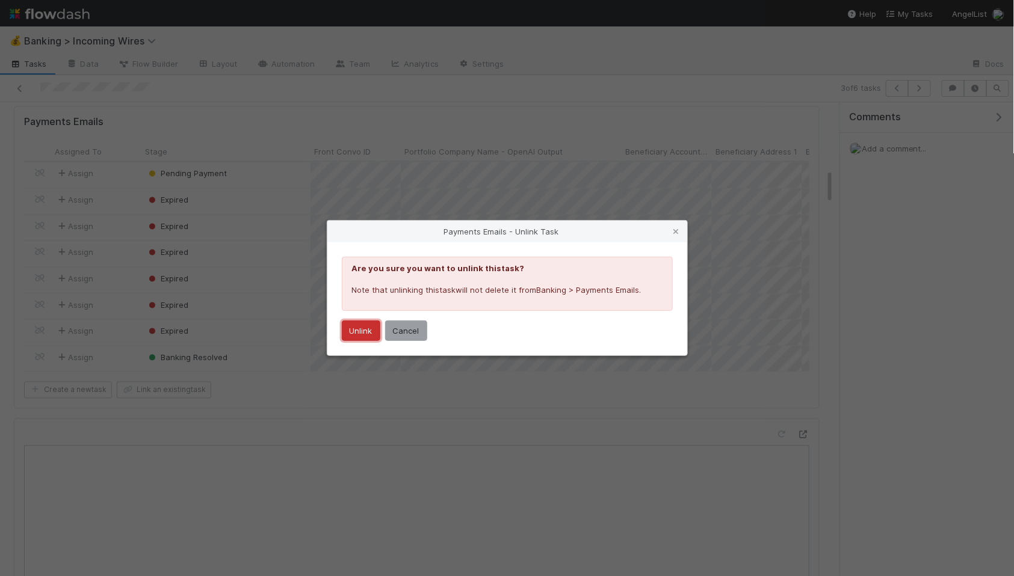
drag, startPoint x: 363, startPoint y: 330, endPoint x: 303, endPoint y: 320, distance: 61.1
click at [363, 330] on button "Unlink" at bounding box center [361, 331] width 39 height 20
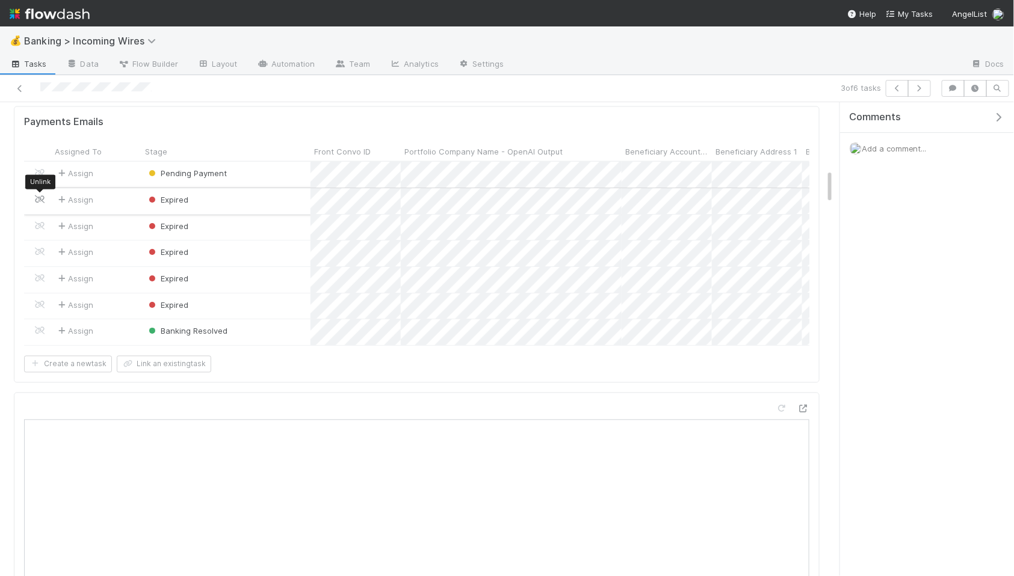
click at [41, 199] on icon at bounding box center [40, 200] width 12 height 8
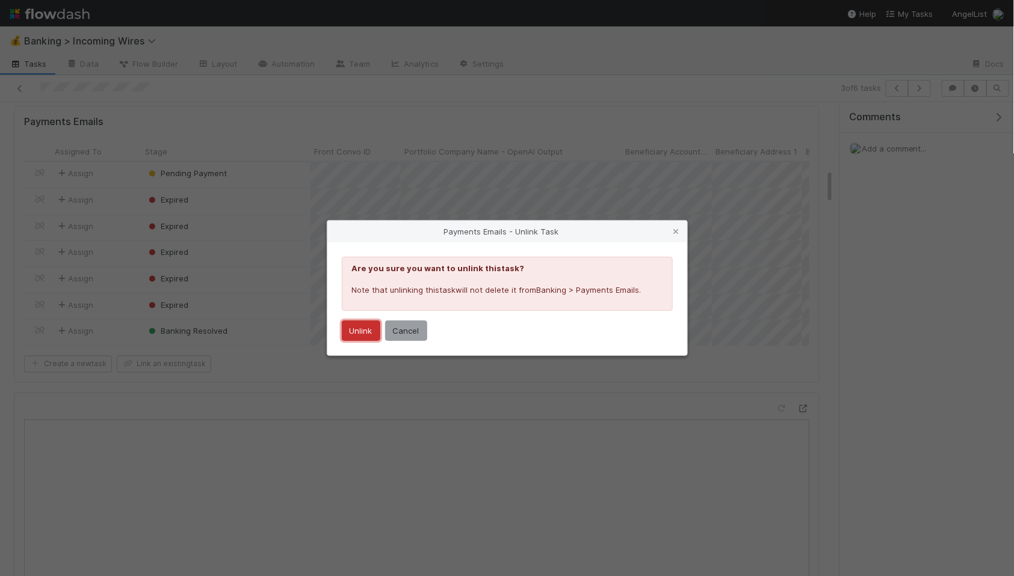
click at [352, 334] on button "Unlink" at bounding box center [361, 331] width 39 height 20
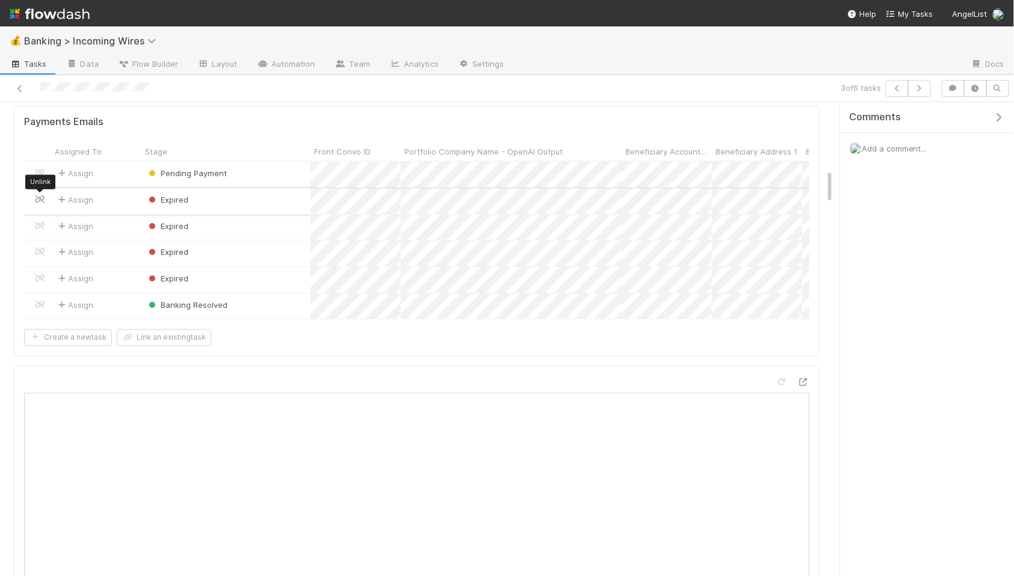
click at [40, 202] on icon at bounding box center [40, 200] width 12 height 8
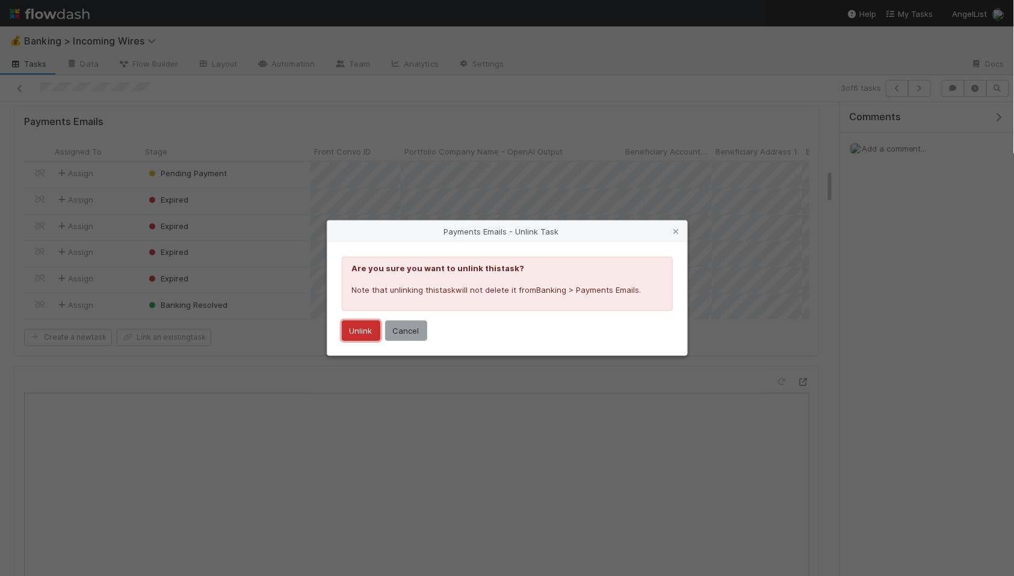
click at [360, 328] on button "Unlink" at bounding box center [361, 331] width 39 height 20
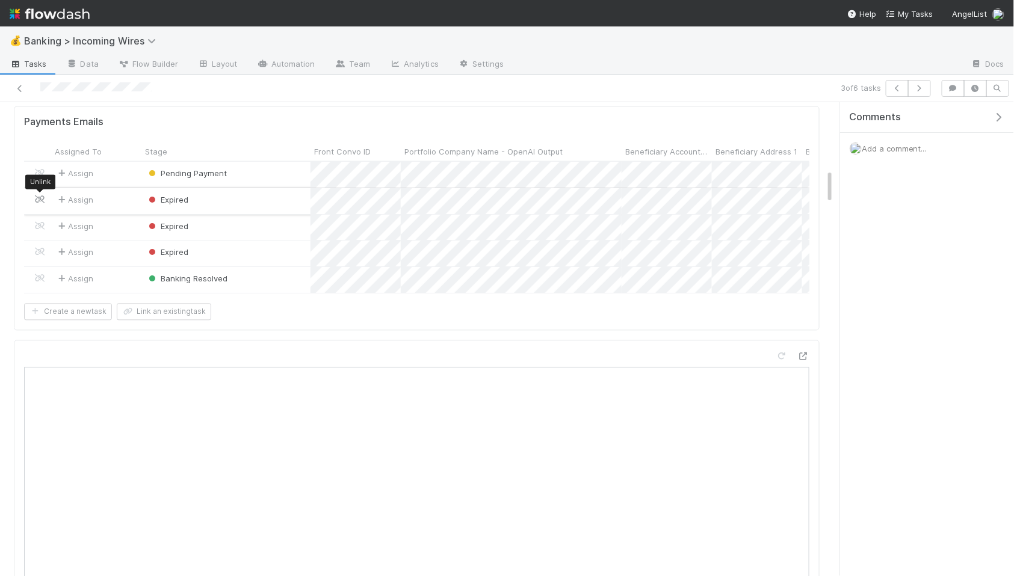
click at [43, 200] on icon at bounding box center [40, 200] width 12 height 8
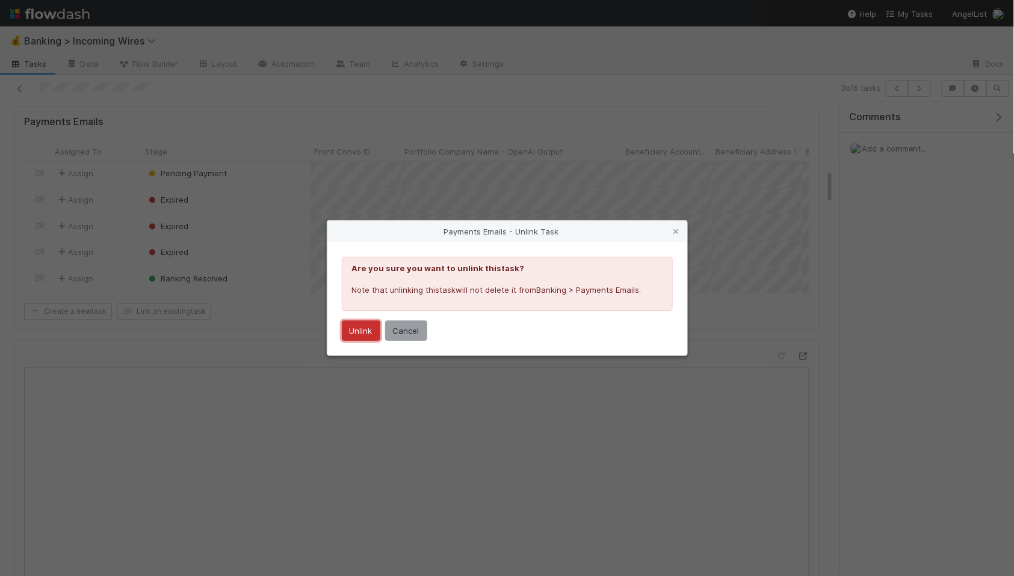
click at [363, 338] on button "Unlink" at bounding box center [361, 331] width 39 height 20
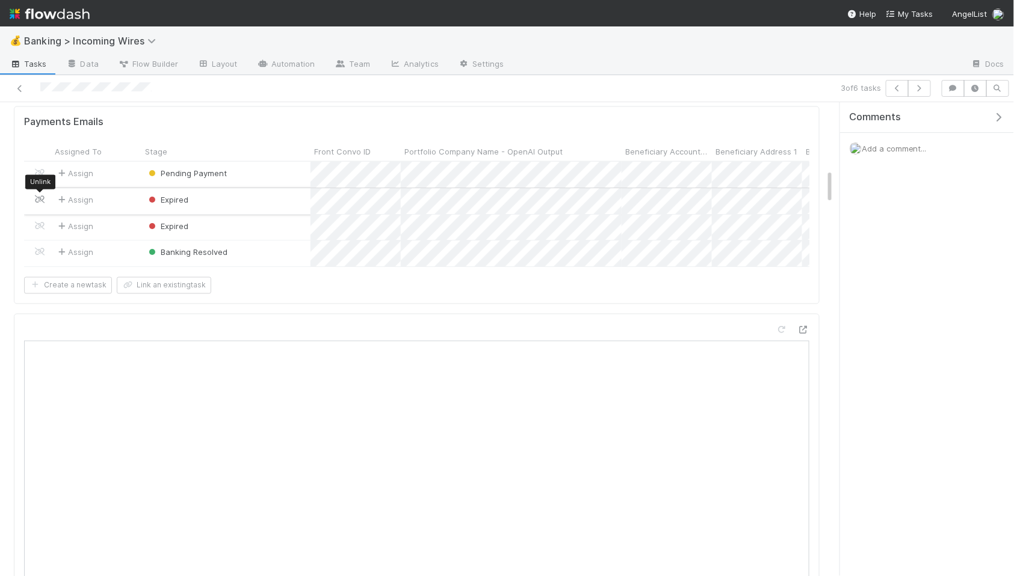
click at [40, 200] on icon at bounding box center [40, 200] width 12 height 8
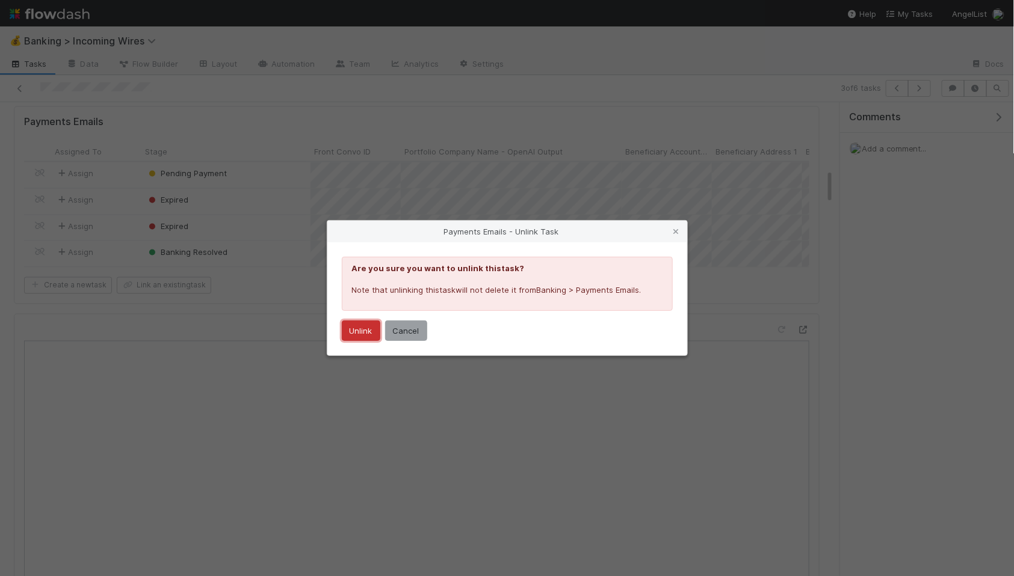
drag, startPoint x: 362, startPoint y: 331, endPoint x: 339, endPoint y: 324, distance: 23.2
click at [362, 331] on button "Unlink" at bounding box center [361, 331] width 39 height 20
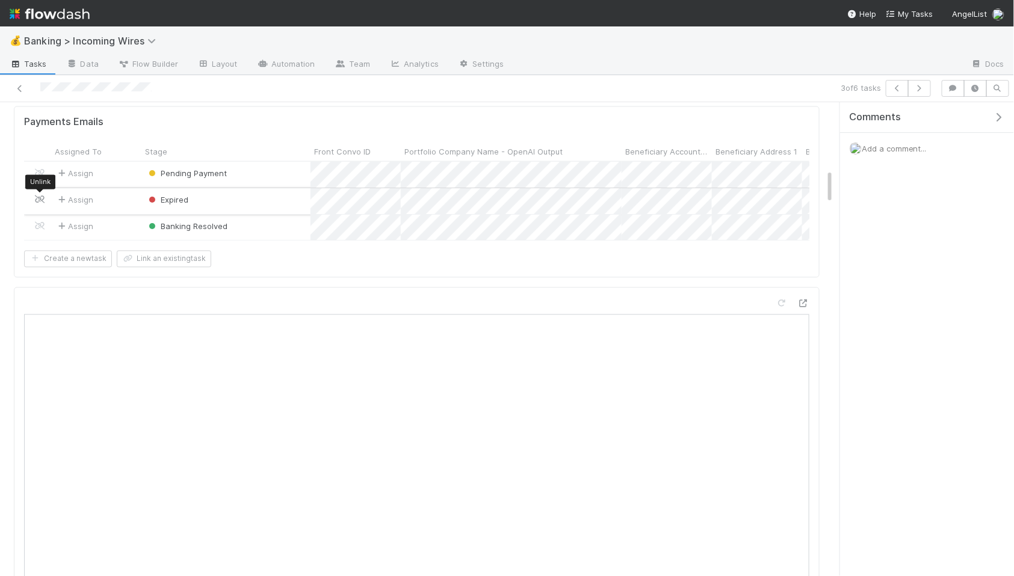
click at [37, 201] on icon at bounding box center [40, 200] width 12 height 8
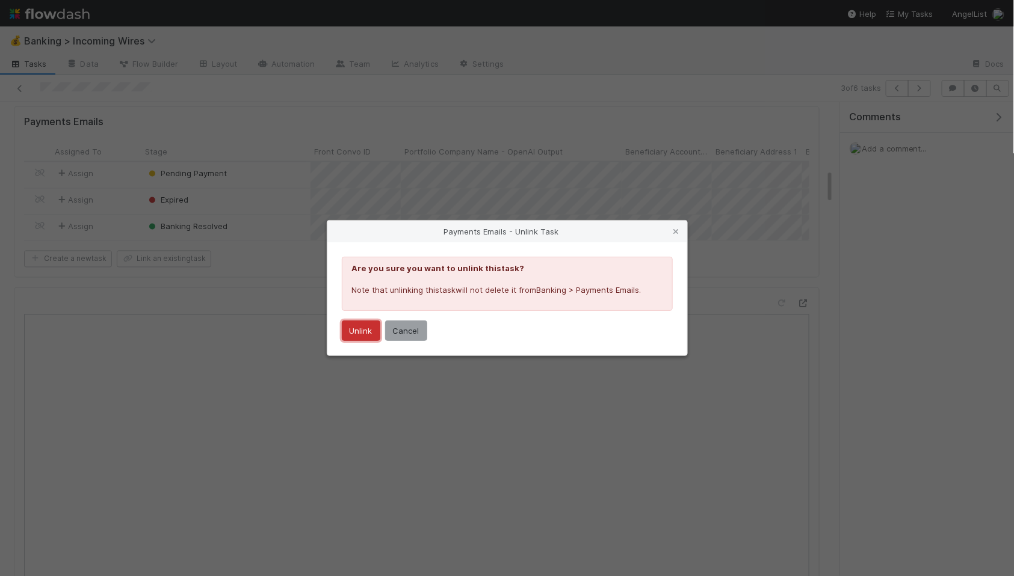
click at [366, 336] on button "Unlink" at bounding box center [361, 331] width 39 height 20
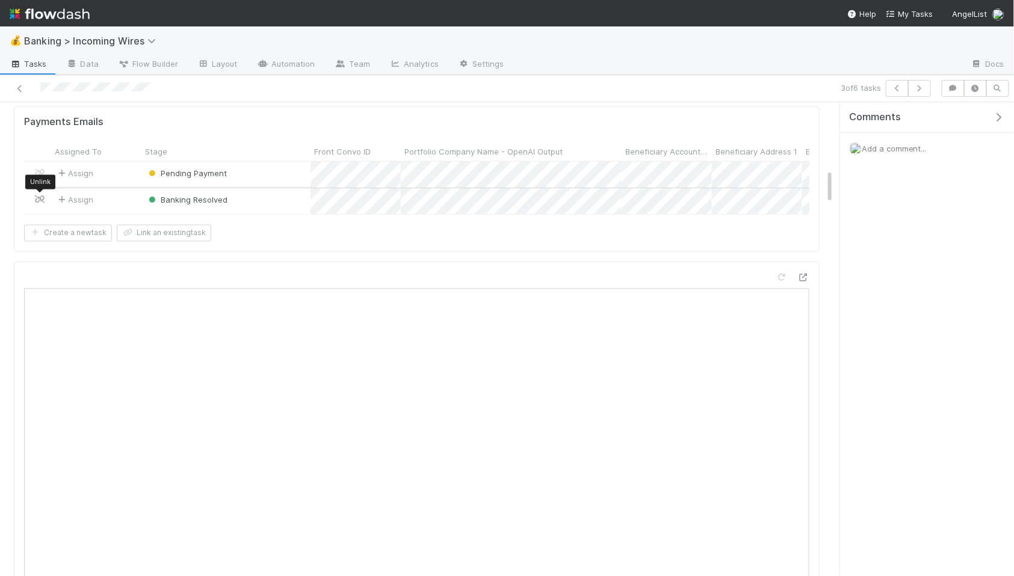
click at [40, 201] on icon at bounding box center [40, 200] width 12 height 8
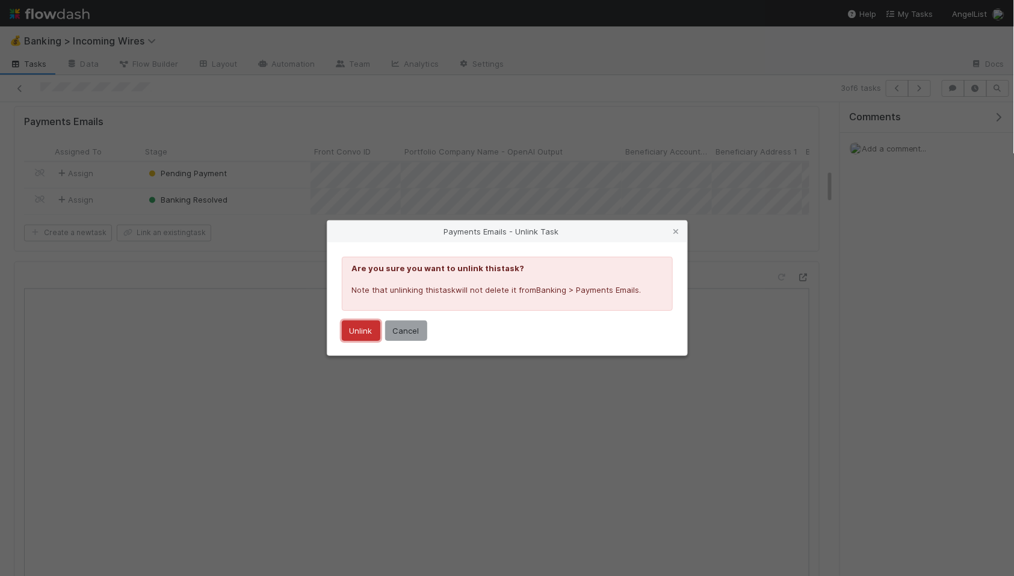
click at [366, 330] on button "Unlink" at bounding box center [361, 331] width 39 height 20
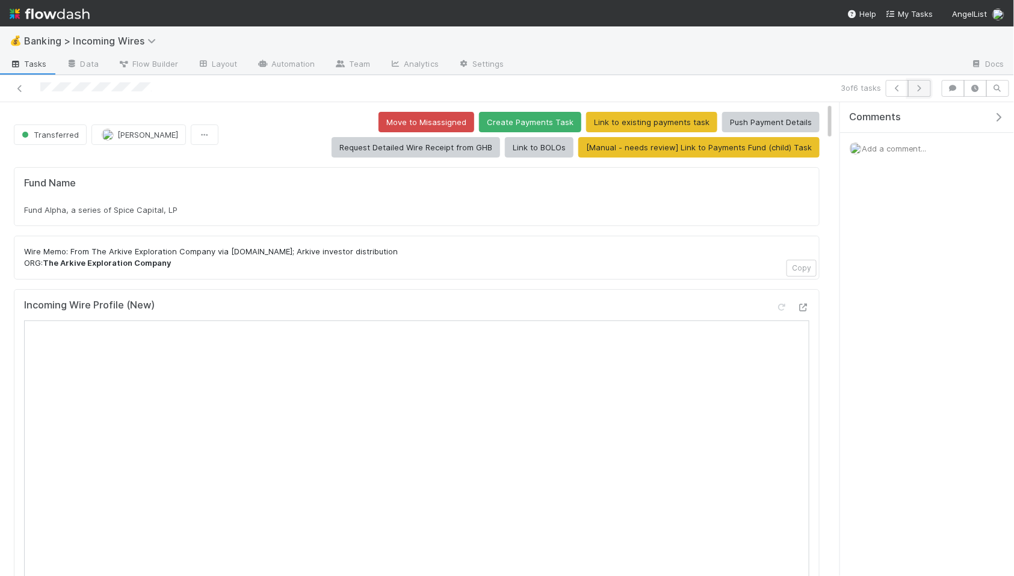
click at [918, 90] on icon "button" at bounding box center [919, 88] width 12 height 7
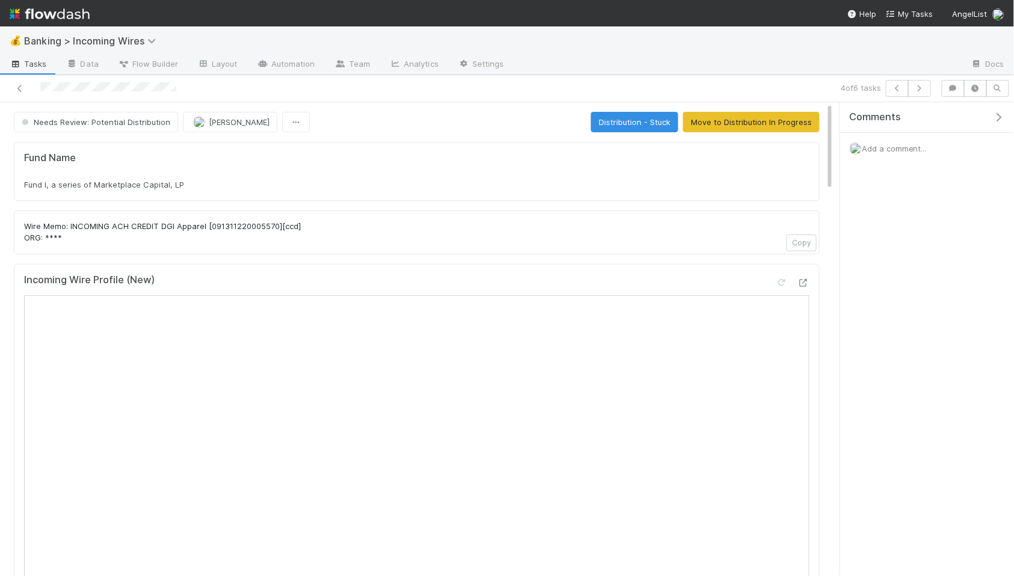
click at [733, 129] on button "Move to Distribution In Progress" at bounding box center [751, 122] width 137 height 20
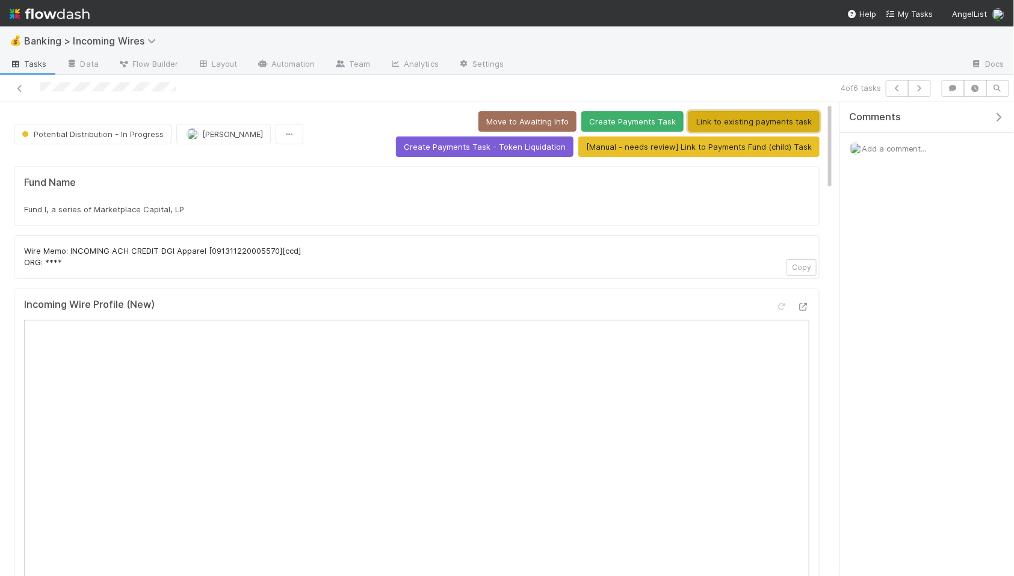
click at [688, 122] on button "Link to existing payments task" at bounding box center [753, 121] width 131 height 20
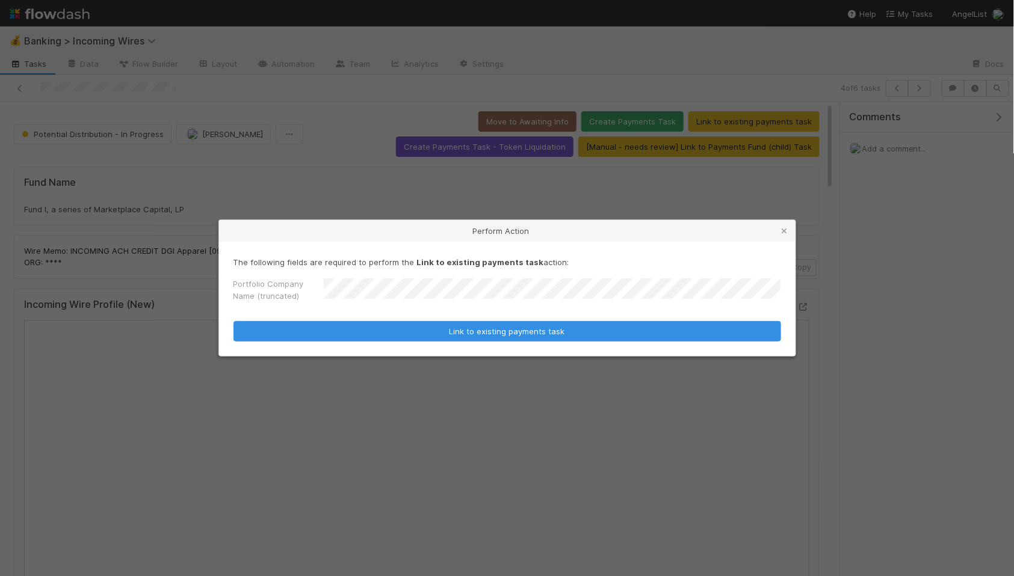
click at [233, 321] on button "Link to existing payments task" at bounding box center [507, 331] width 548 height 20
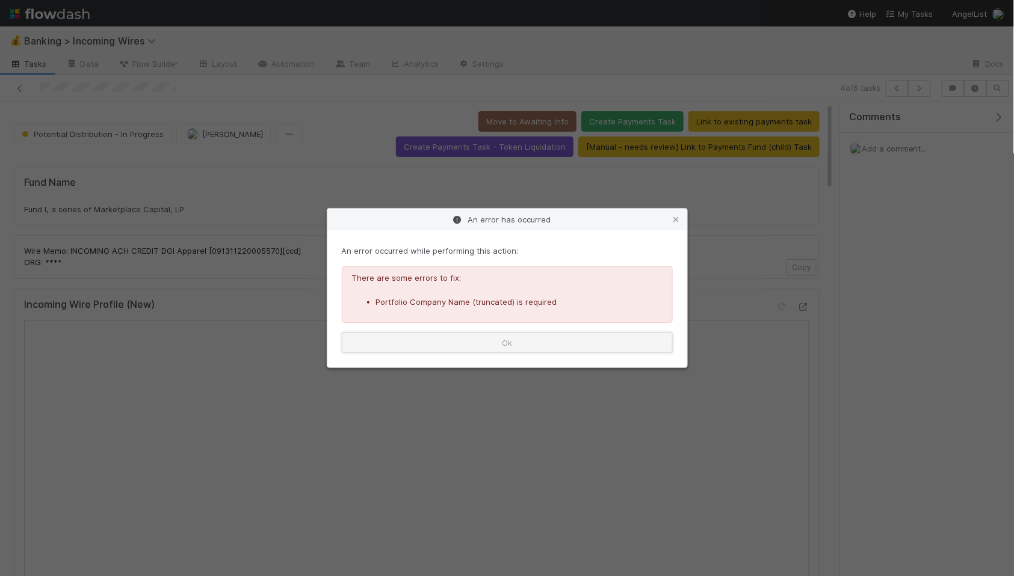
click at [549, 346] on button "Ok" at bounding box center [507, 343] width 331 height 20
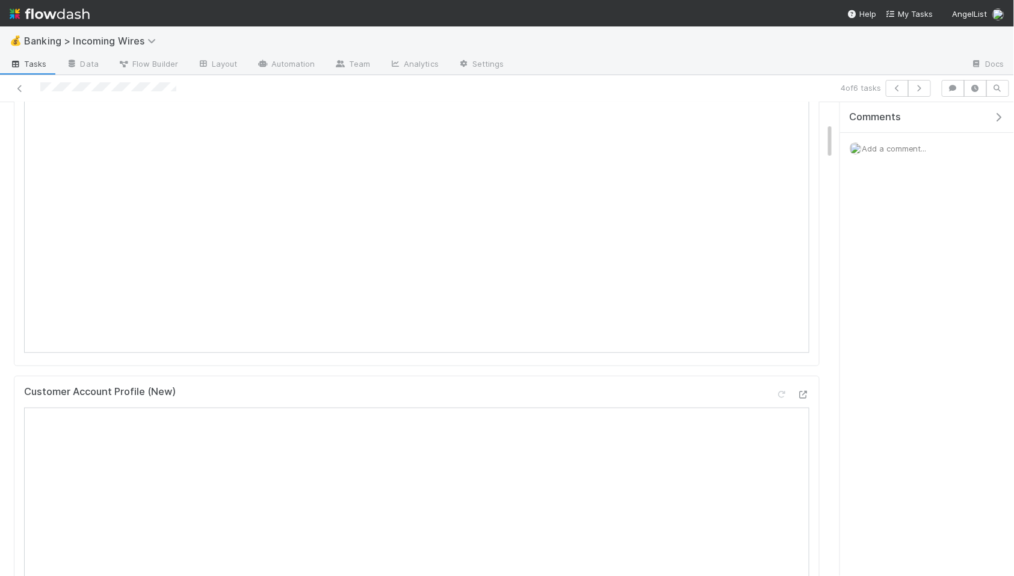
scroll to position [0, 0]
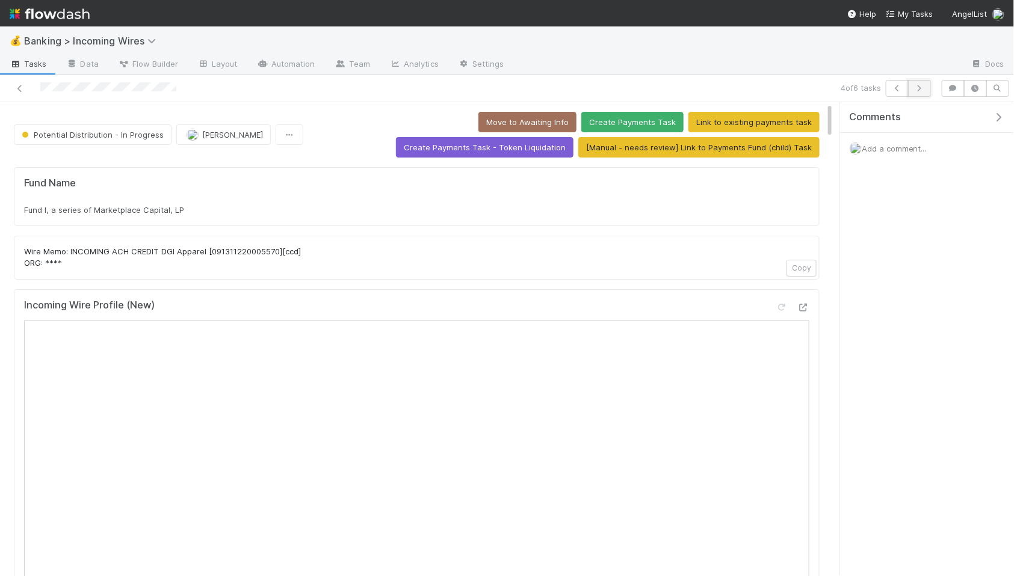
click at [919, 85] on icon "button" at bounding box center [919, 88] width 12 height 7
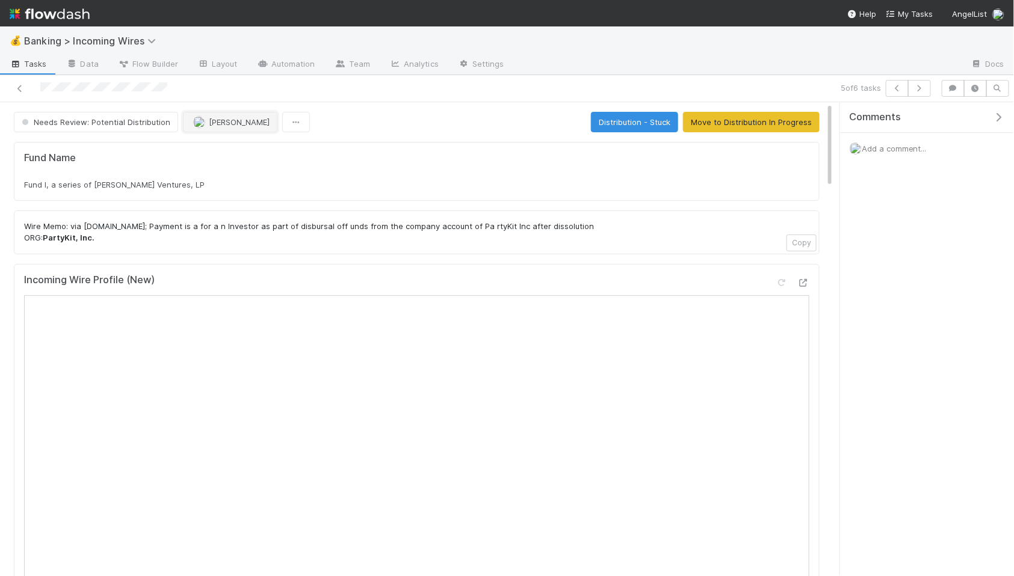
click at [239, 127] on button "[PERSON_NAME]" at bounding box center [230, 122] width 94 height 20
drag, startPoint x: 245, startPoint y: 155, endPoint x: 256, endPoint y: 156, distance: 10.9
click at [245, 155] on span "Nate Eisenstein you" at bounding box center [238, 153] width 79 height 10
click at [770, 123] on button "Move to Distribution In Progress" at bounding box center [751, 122] width 137 height 20
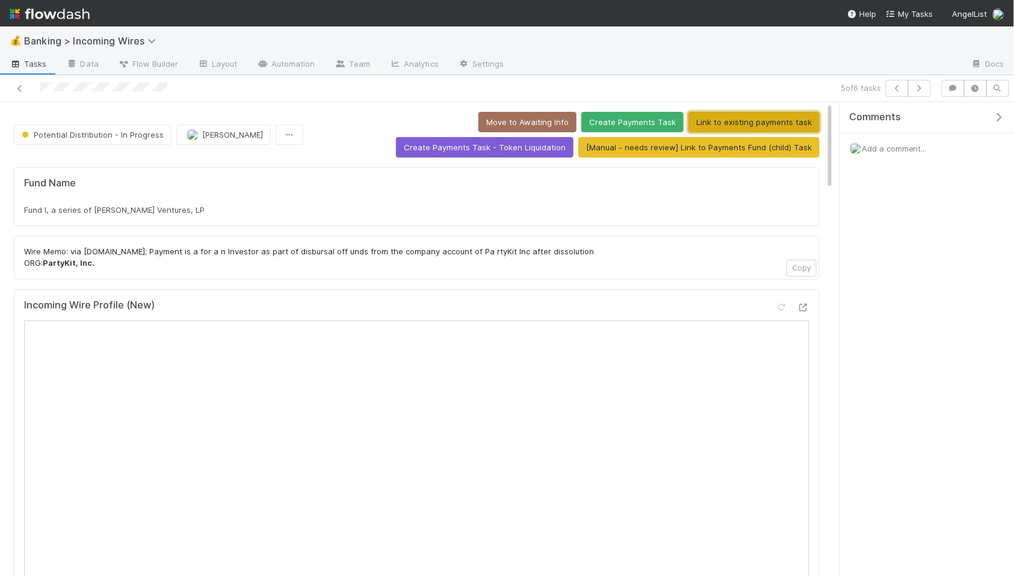
click at [688, 119] on button "Link to existing payments task" at bounding box center [753, 122] width 131 height 20
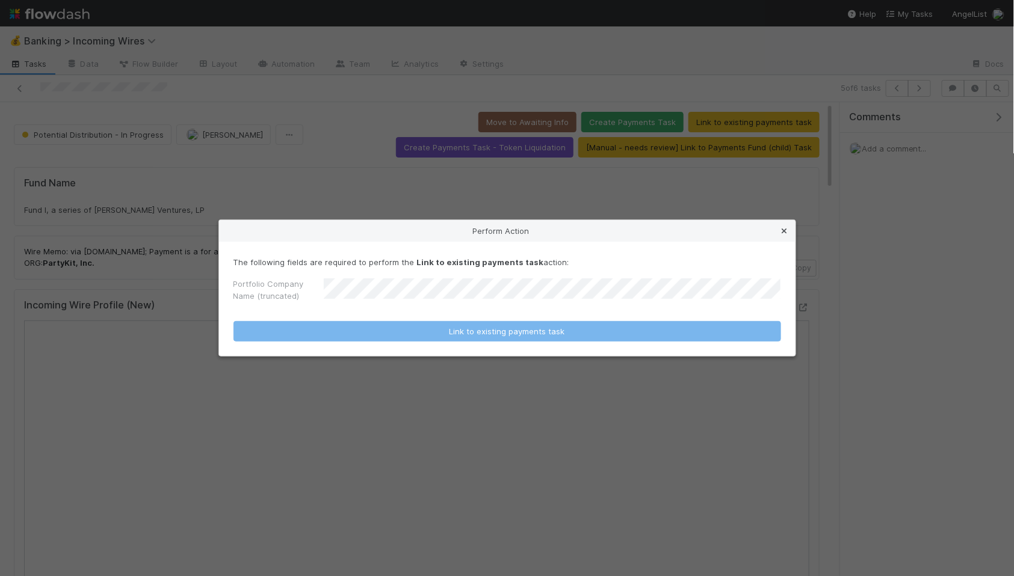
click at [786, 229] on icon at bounding box center [785, 231] width 12 height 8
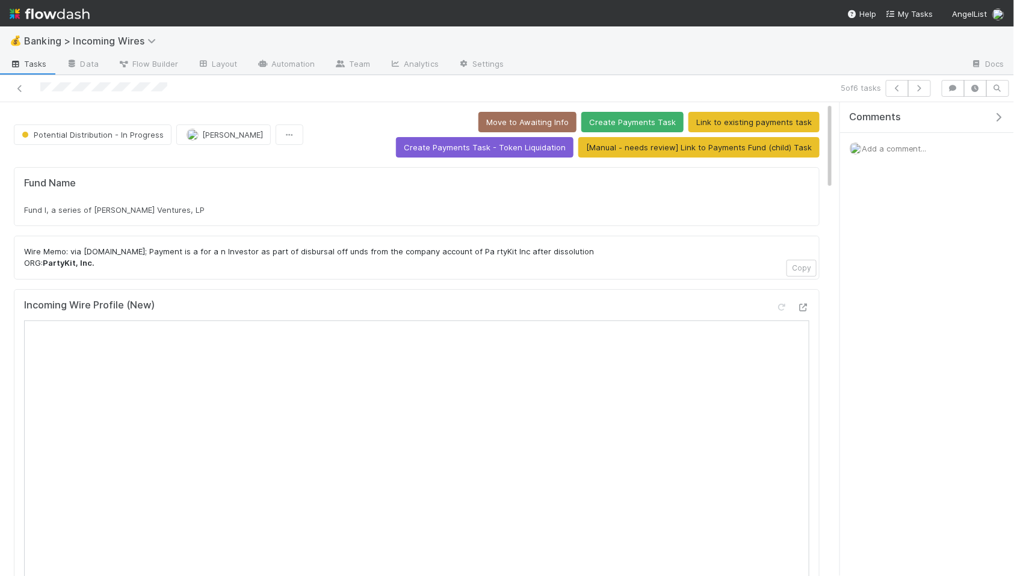
click at [317, 211] on div "Fund I, a series of Anmol Maini Ventures, LP" at bounding box center [416, 210] width 785 height 12
copy div "Fund I, a series of Anmol Maini Ventures, LP"
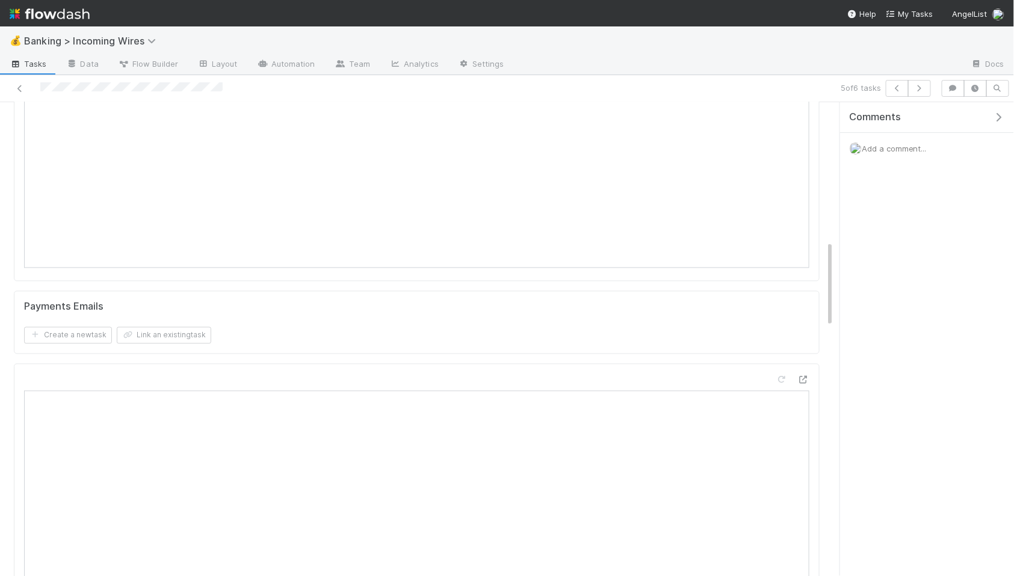
scroll to position [771, 0]
click at [177, 270] on button "Link an existing task" at bounding box center [164, 273] width 94 height 17
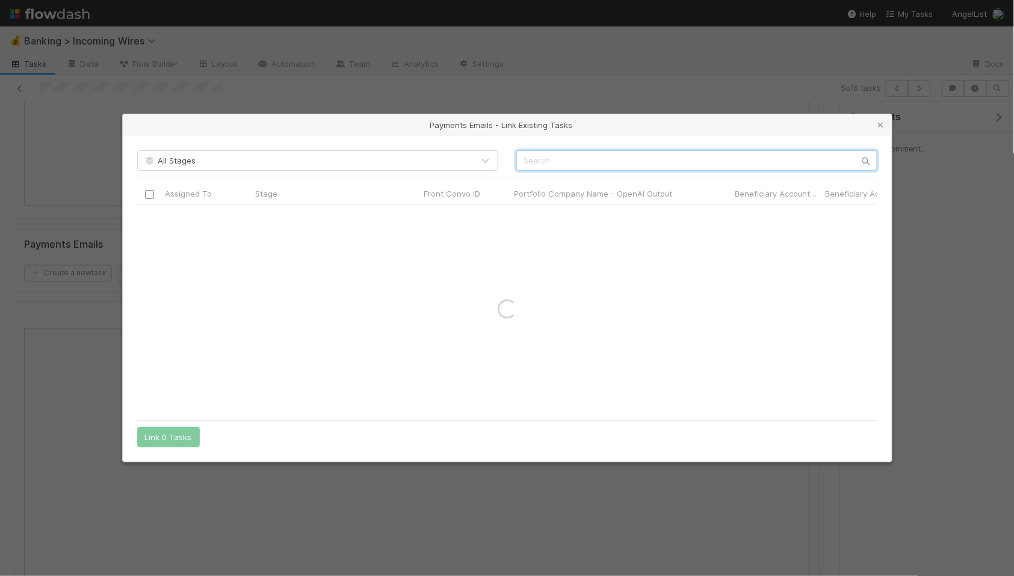
click at [535, 162] on input "text" at bounding box center [696, 160] width 361 height 20
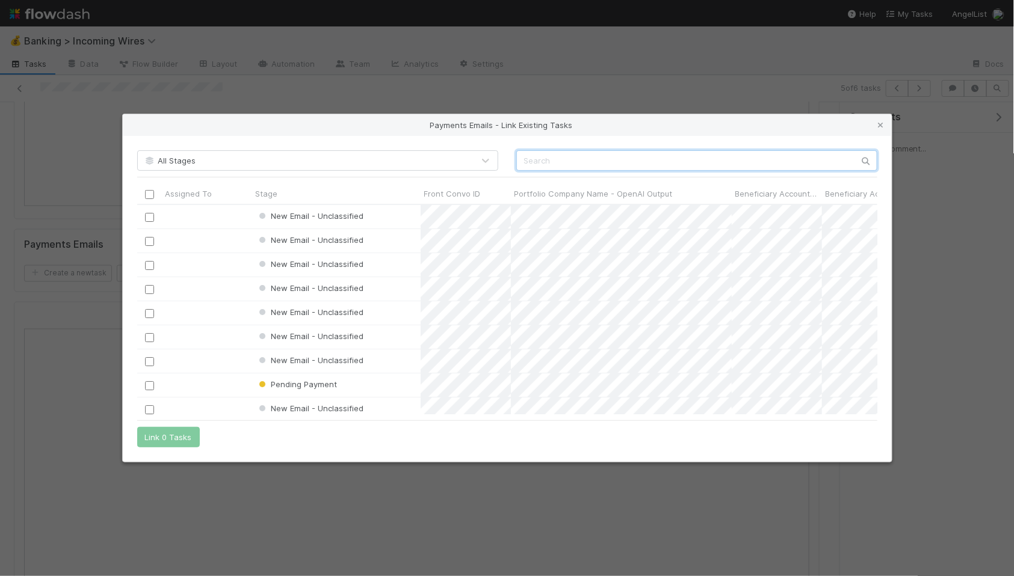
scroll to position [209, 740]
paste input "cnv_qfpusxz"
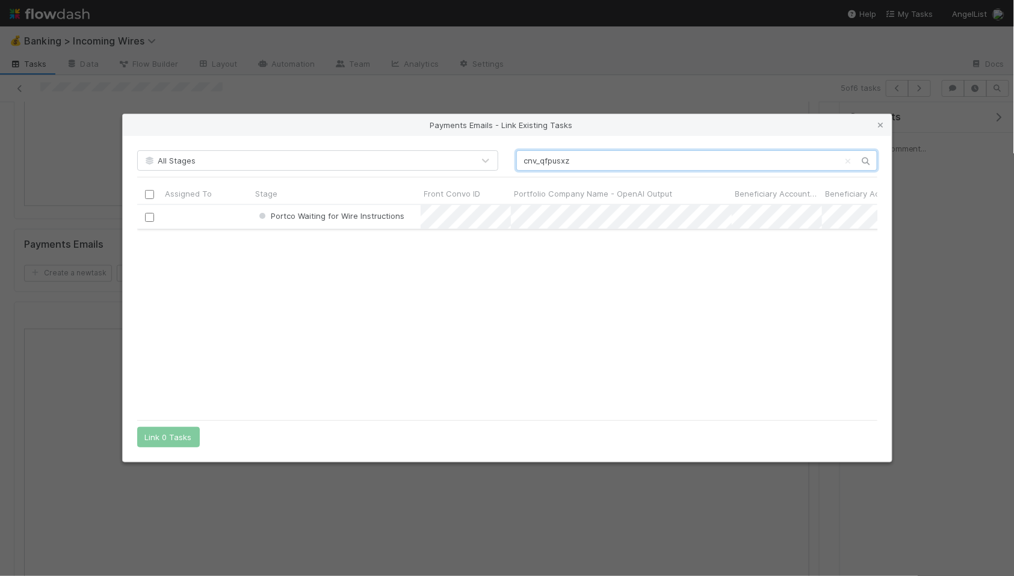
type input "cnv_qfpusxz"
click at [149, 218] on input "checkbox" at bounding box center [148, 216] width 9 height 9
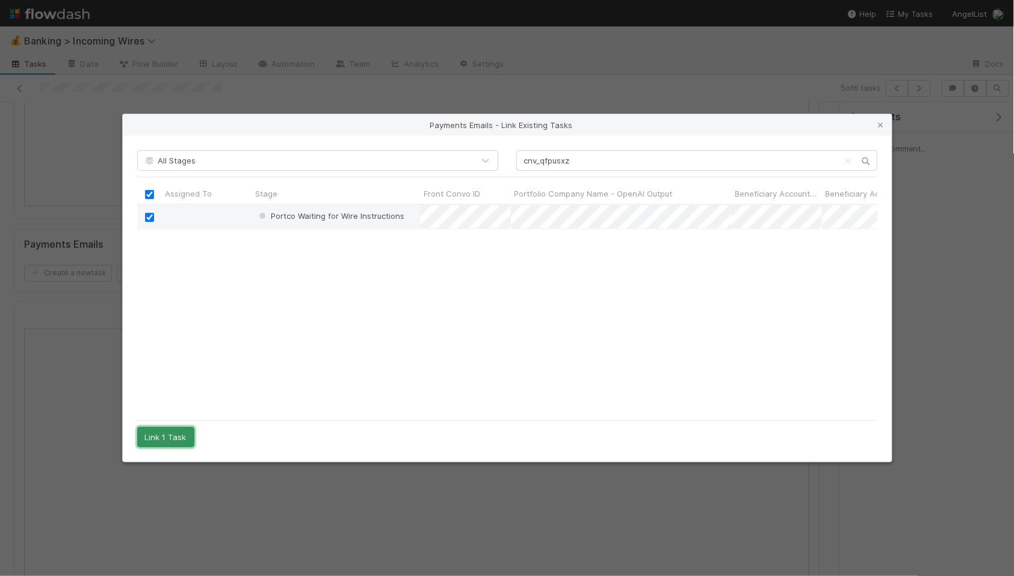
click at [176, 437] on button "Link 1 Task" at bounding box center [165, 437] width 57 height 20
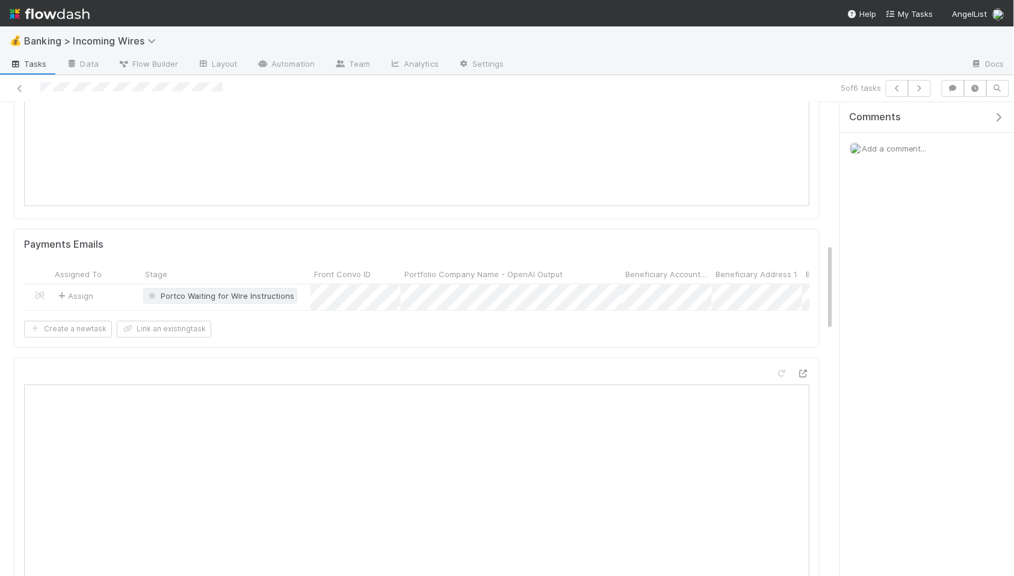
click at [246, 300] on span "Portco Waiting for Wire Instructions" at bounding box center [220, 297] width 148 height 10
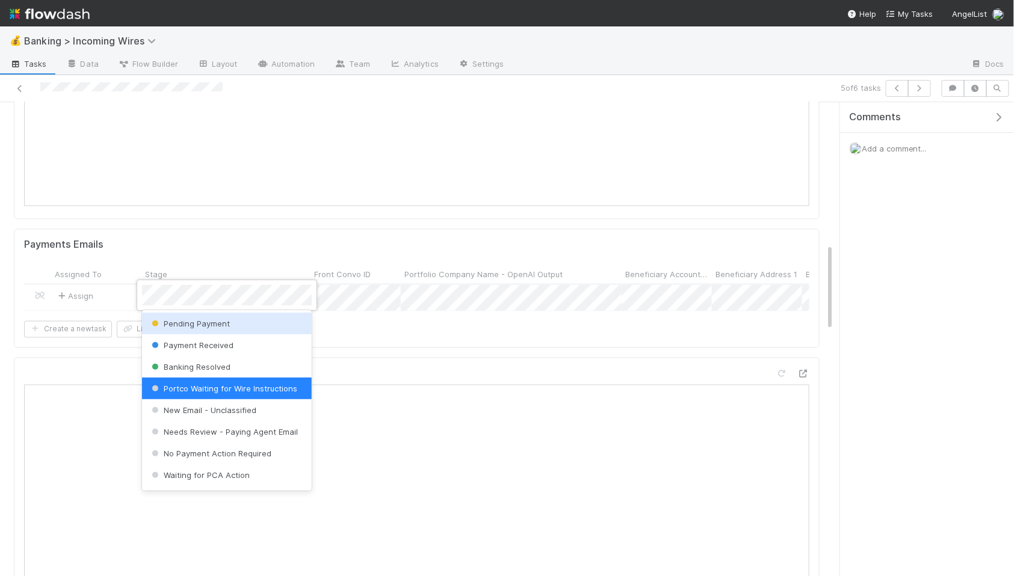
click at [232, 323] on div "Pending Payment" at bounding box center [227, 324] width 170 height 22
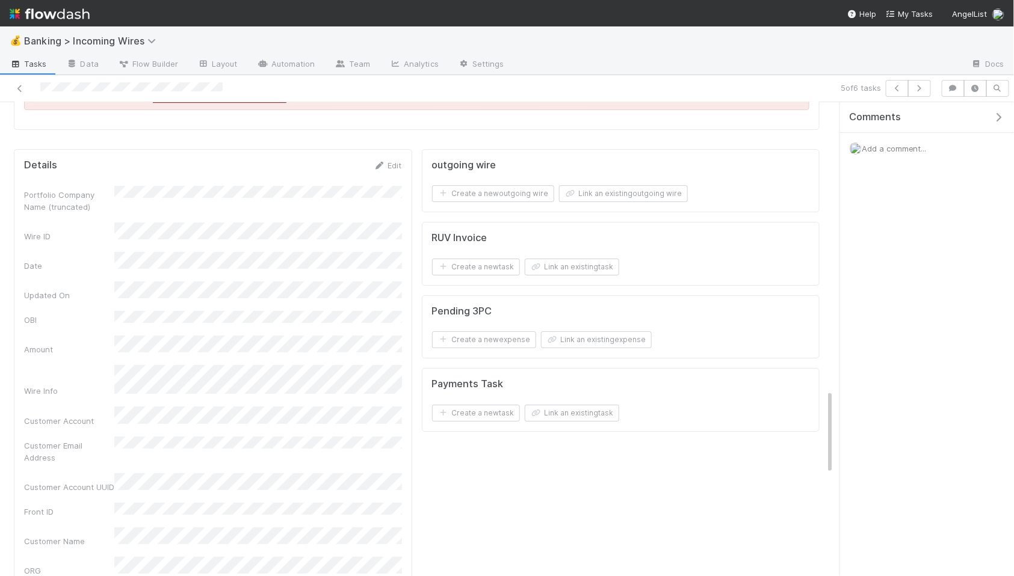
scroll to position [1611, 0]
click at [606, 407] on button "Link an existing task" at bounding box center [572, 409] width 94 height 17
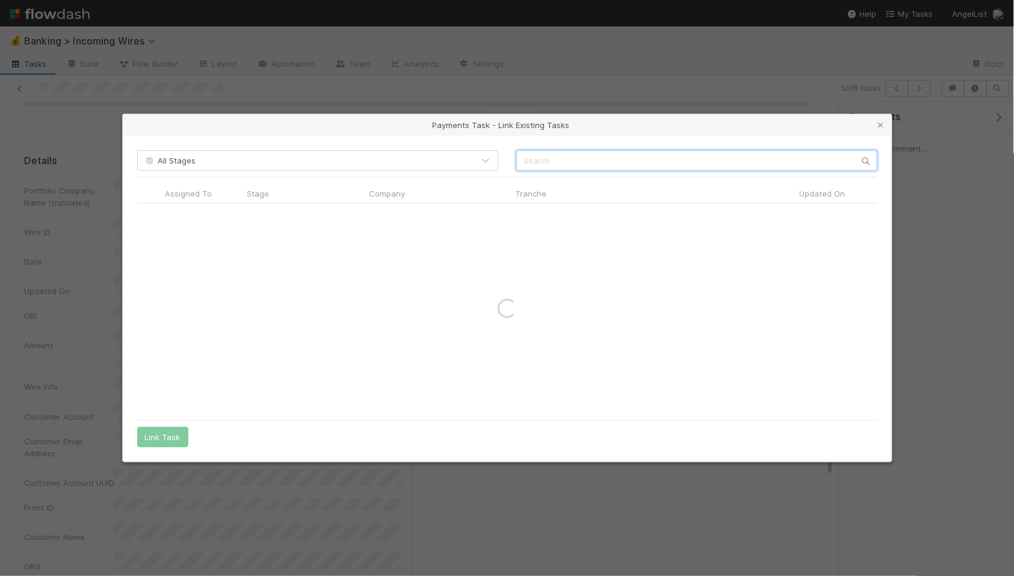
click at [625, 164] on input "text" at bounding box center [696, 160] width 361 height 20
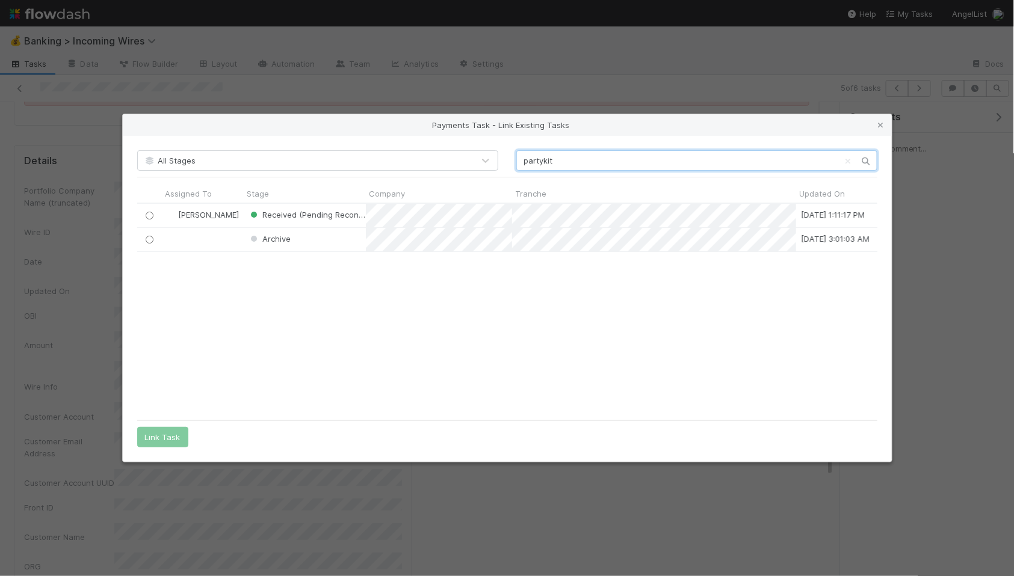
scroll to position [211, 740]
type input "partykit"
click at [151, 212] on input "radio" at bounding box center [149, 216] width 8 height 8
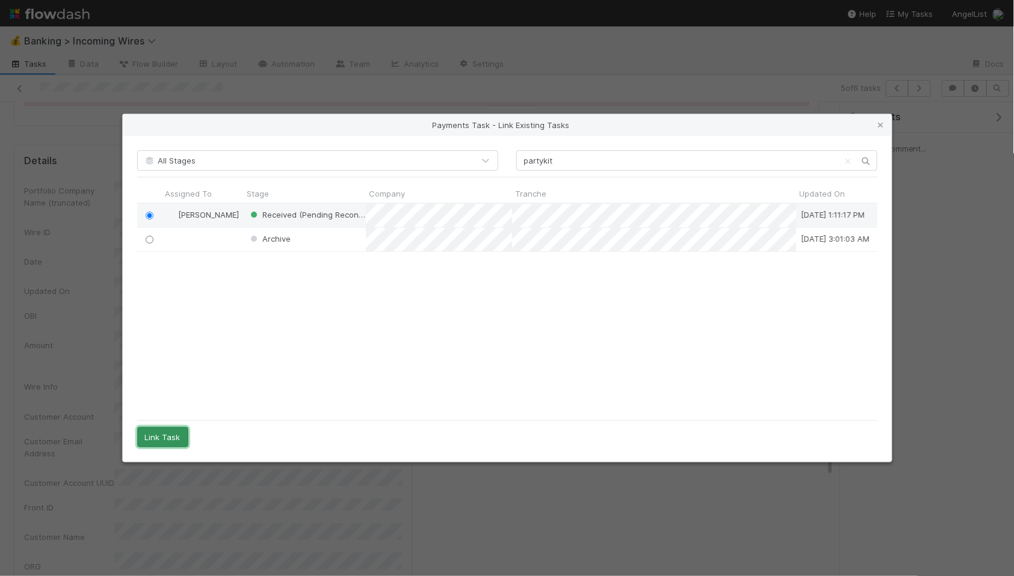
click at [162, 441] on button "Link Task" at bounding box center [162, 437] width 51 height 20
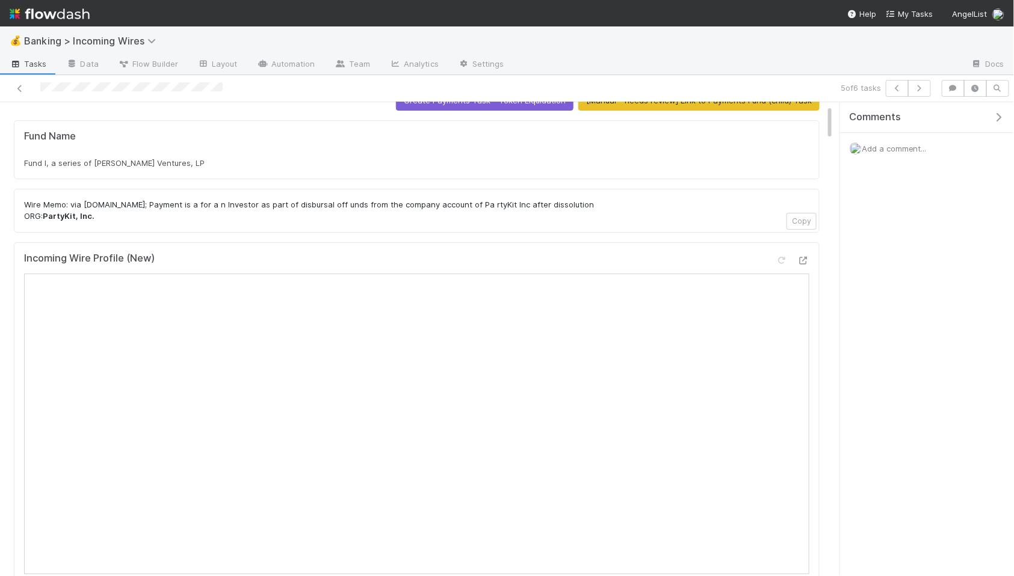
scroll to position [23, 0]
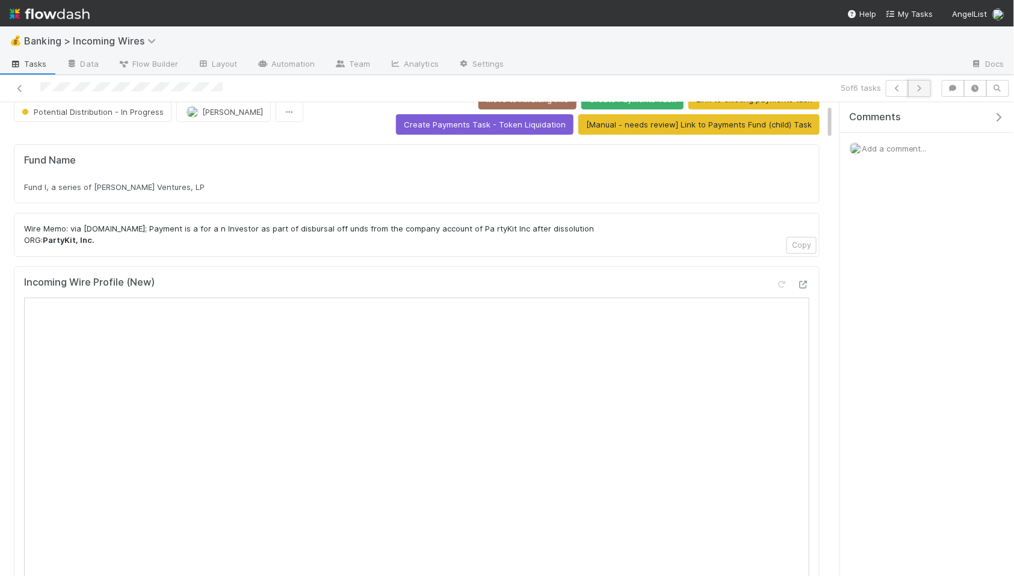
click at [913, 96] on button "button" at bounding box center [919, 88] width 23 height 17
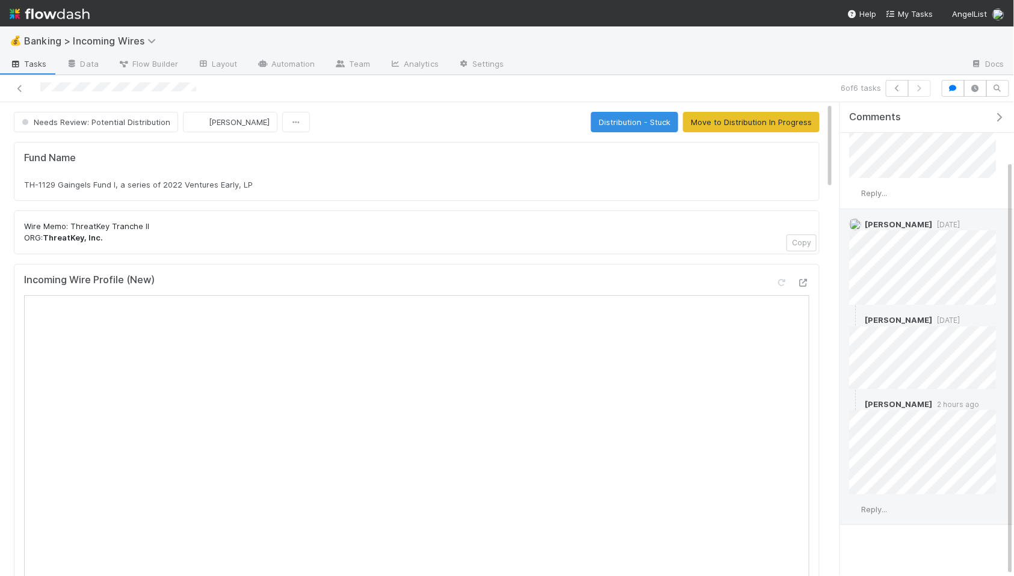
scroll to position [67, 0]
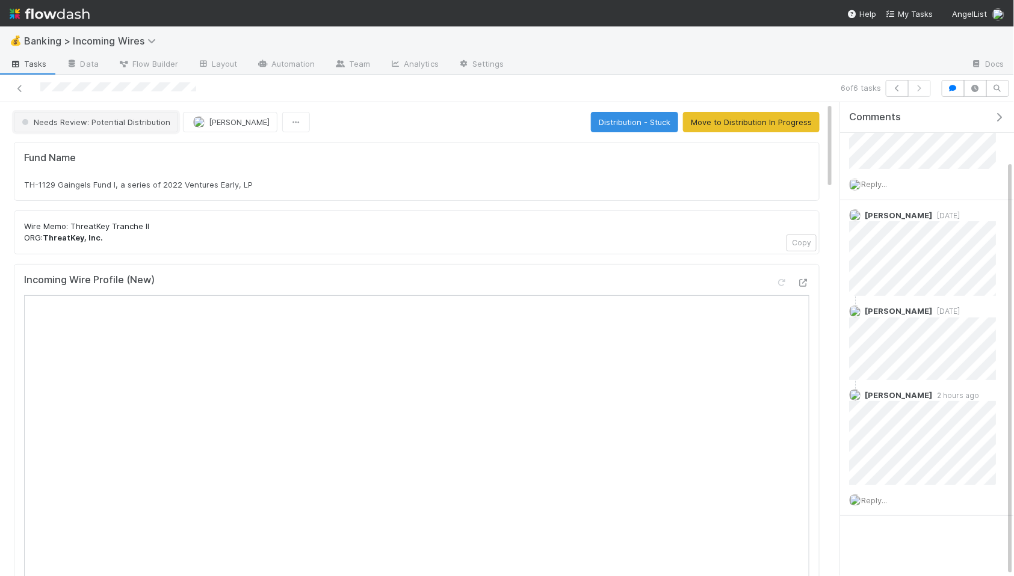
click at [129, 120] on span "Needs Review: Potential Distribution" at bounding box center [94, 122] width 151 height 10
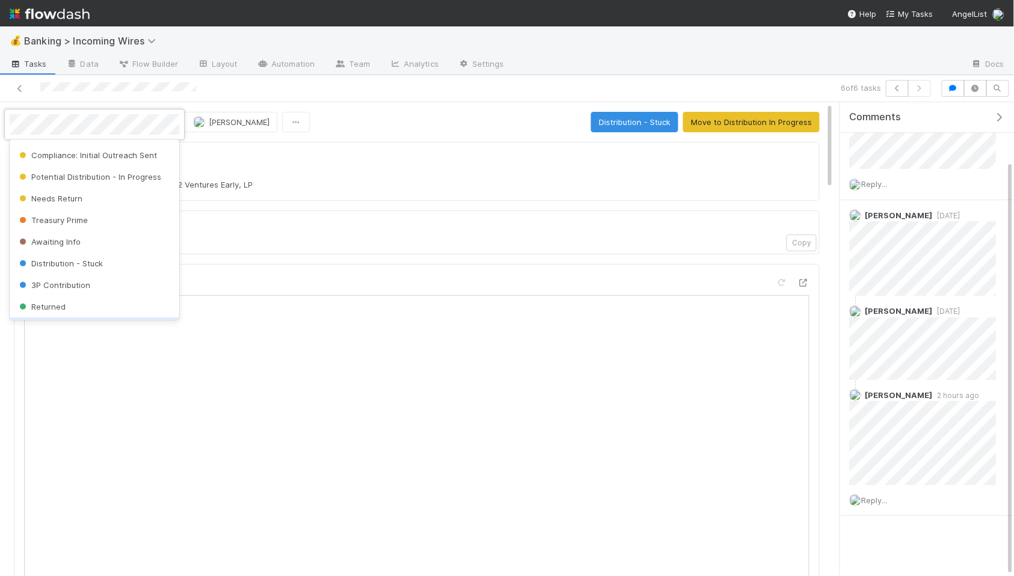
scroll to position [0, 0]
click at [120, 261] on div "Awaiting Info" at bounding box center [95, 261] width 170 height 22
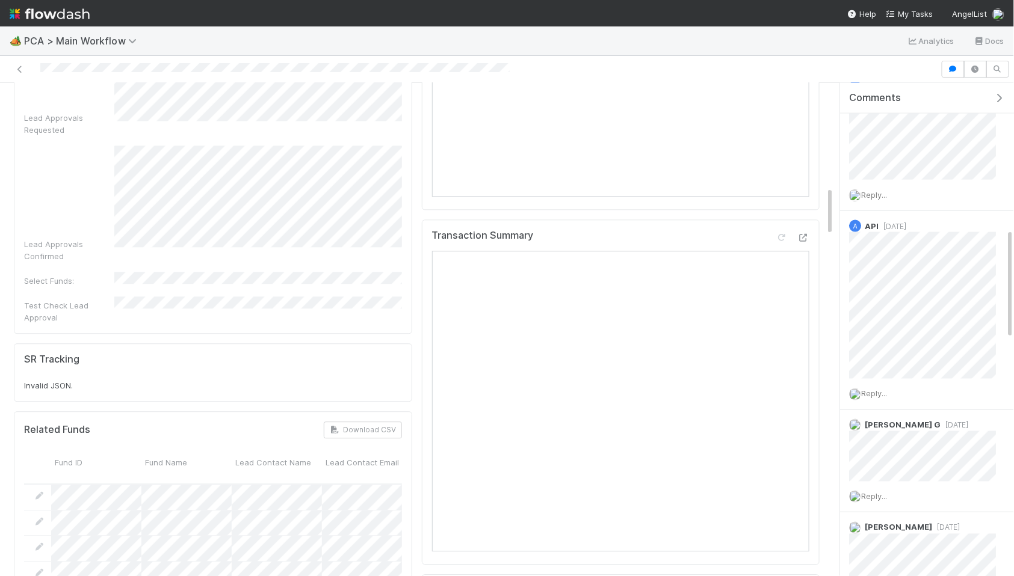
scroll to position [1173, 0]
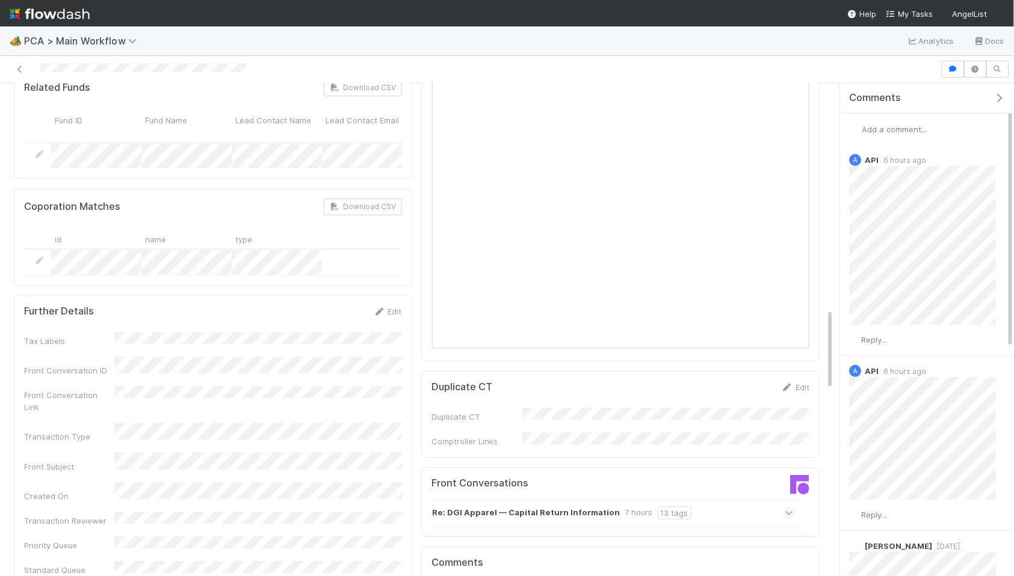
scroll to position [1276, 0]
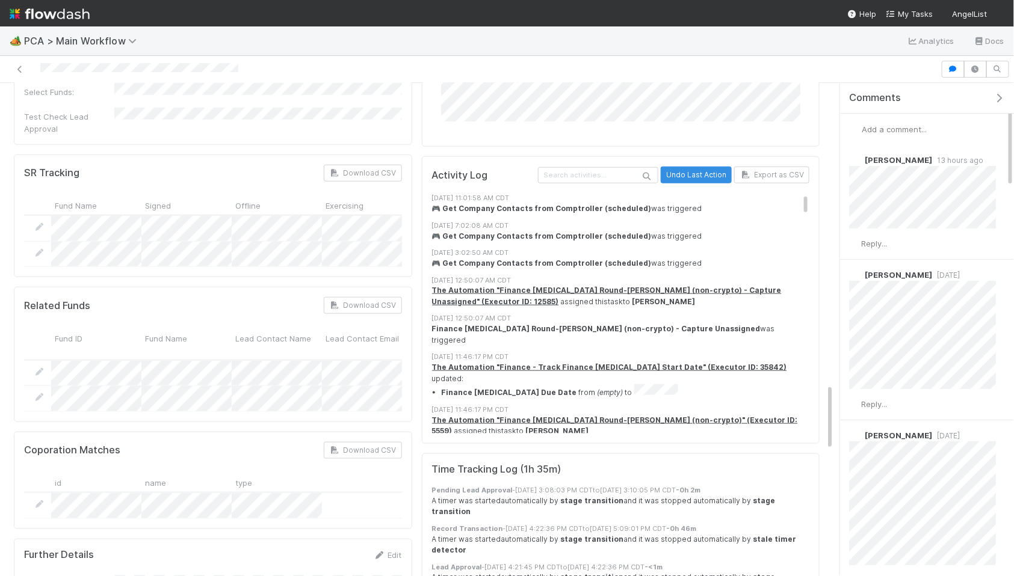
scroll to position [2253, 0]
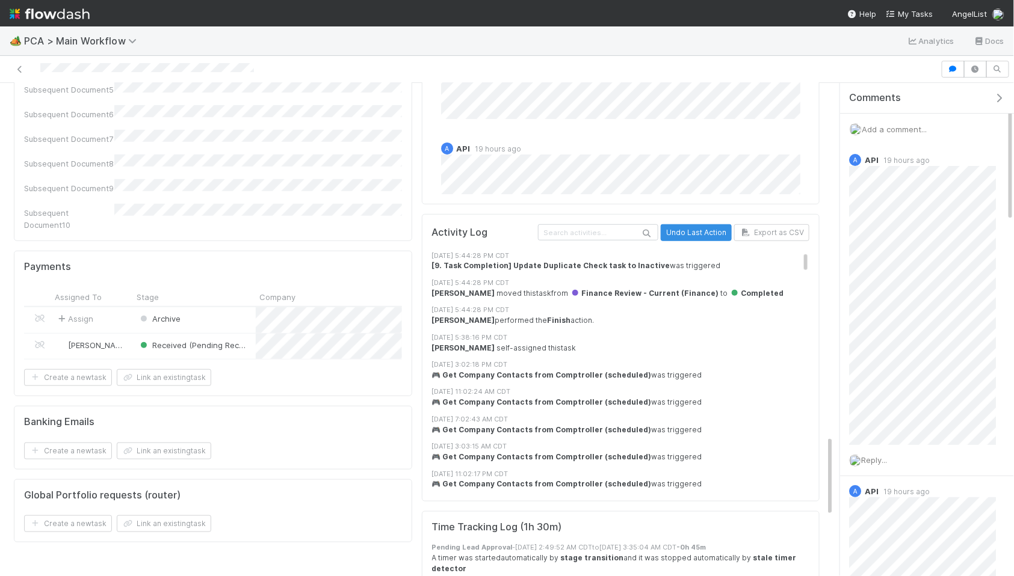
scroll to position [2094, 0]
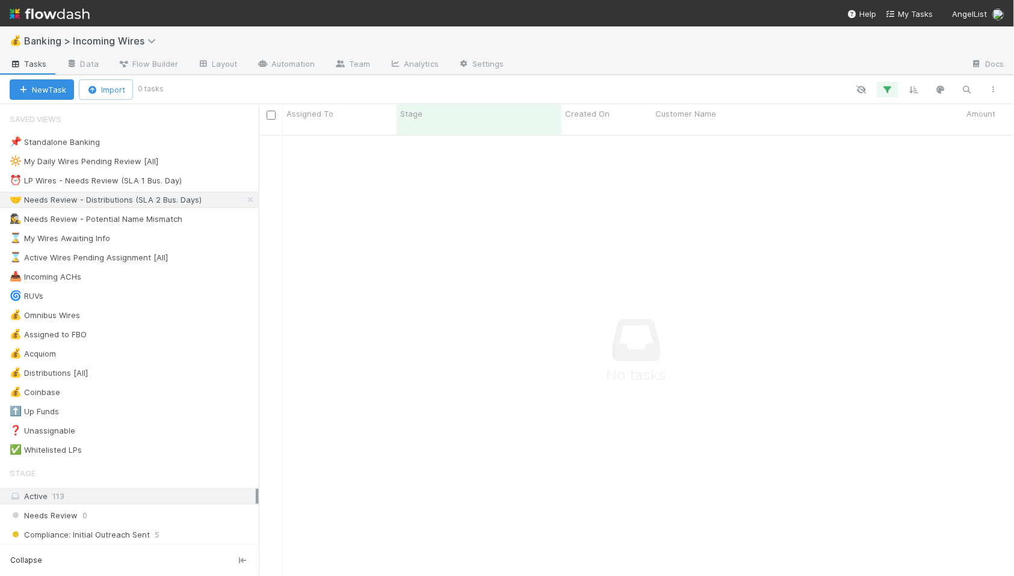
scroll to position [452, 755]
click at [88, 187] on div "⏰ LP Wires - Needs Review (SLA 1 Bus. Day)" at bounding box center [96, 180] width 172 height 15
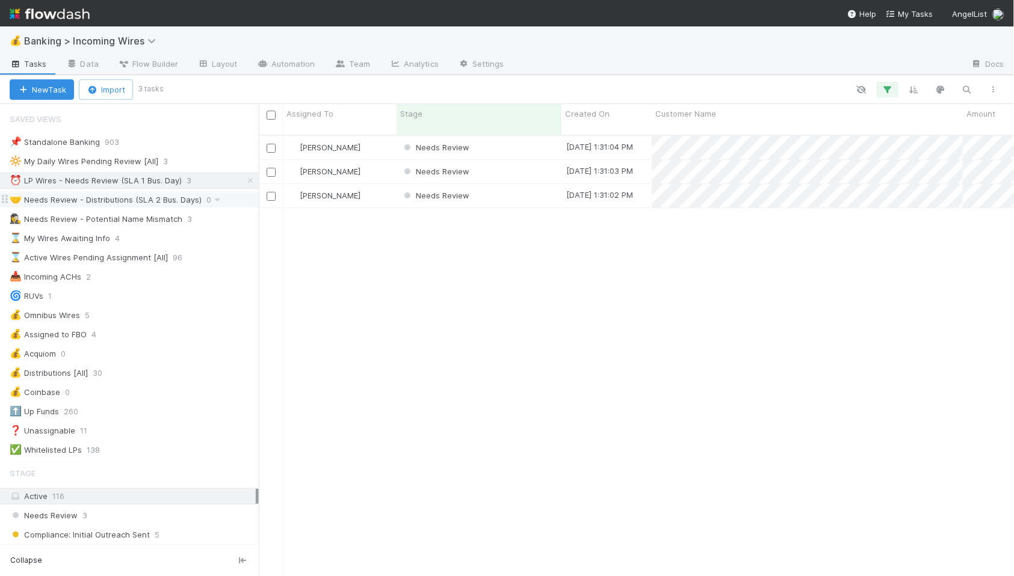
scroll to position [452, 755]
click at [508, 138] on div "Needs Review" at bounding box center [479, 147] width 165 height 23
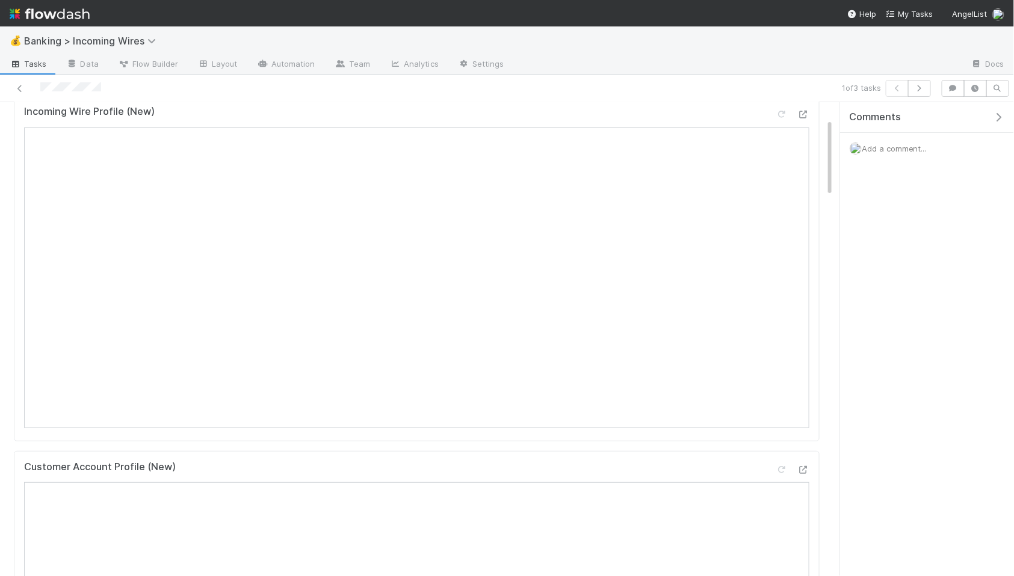
scroll to position [100, 0]
click at [915, 91] on button "button" at bounding box center [919, 88] width 23 height 17
click at [916, 91] on button "button" at bounding box center [919, 88] width 23 height 17
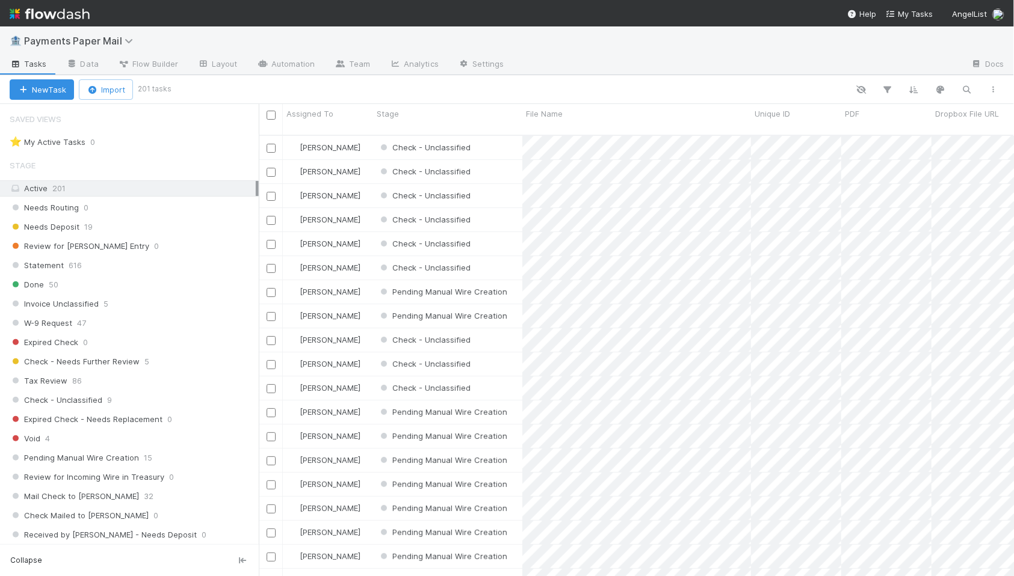
scroll to position [452, 755]
